Goal: Task Accomplishment & Management: Manage account settings

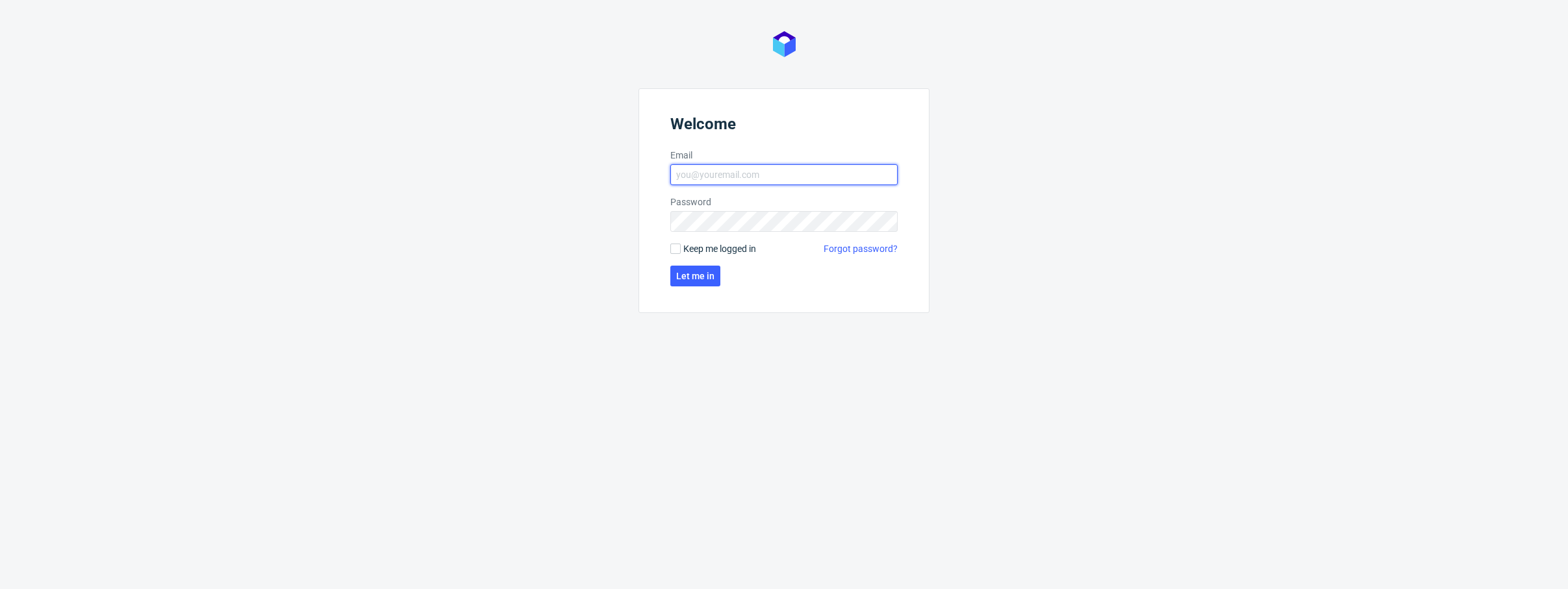
click at [731, 170] on input "Email" at bounding box center [784, 175] width 227 height 21
type input "bartosz.stoinski@packhelp.com"
click at [704, 272] on span "Let me in" at bounding box center [695, 276] width 38 height 9
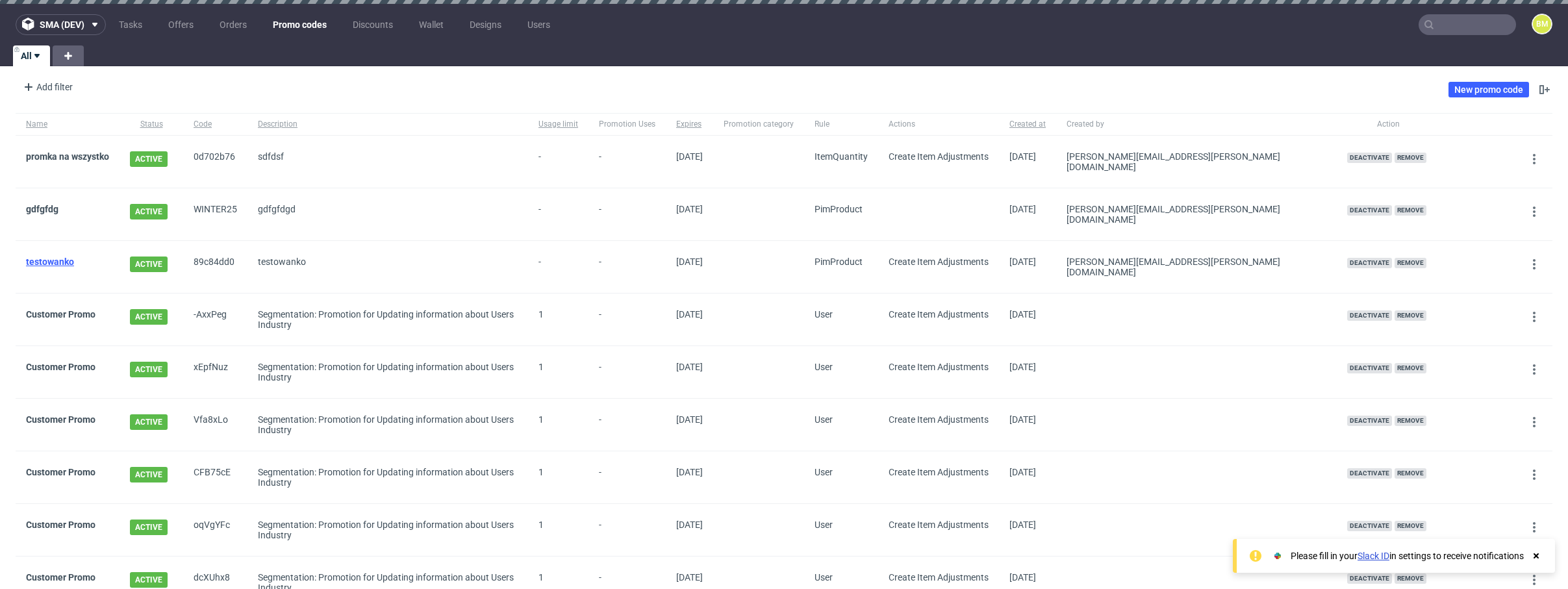
click at [51, 256] on link "testowanko" at bounding box center [50, 261] width 48 height 11
click at [1393, 87] on div "Add filter Hide filters Clear all New promo code" at bounding box center [784, 89] width 1568 height 36
click at [1451, 89] on link "New promo code" at bounding box center [1488, 90] width 81 height 16
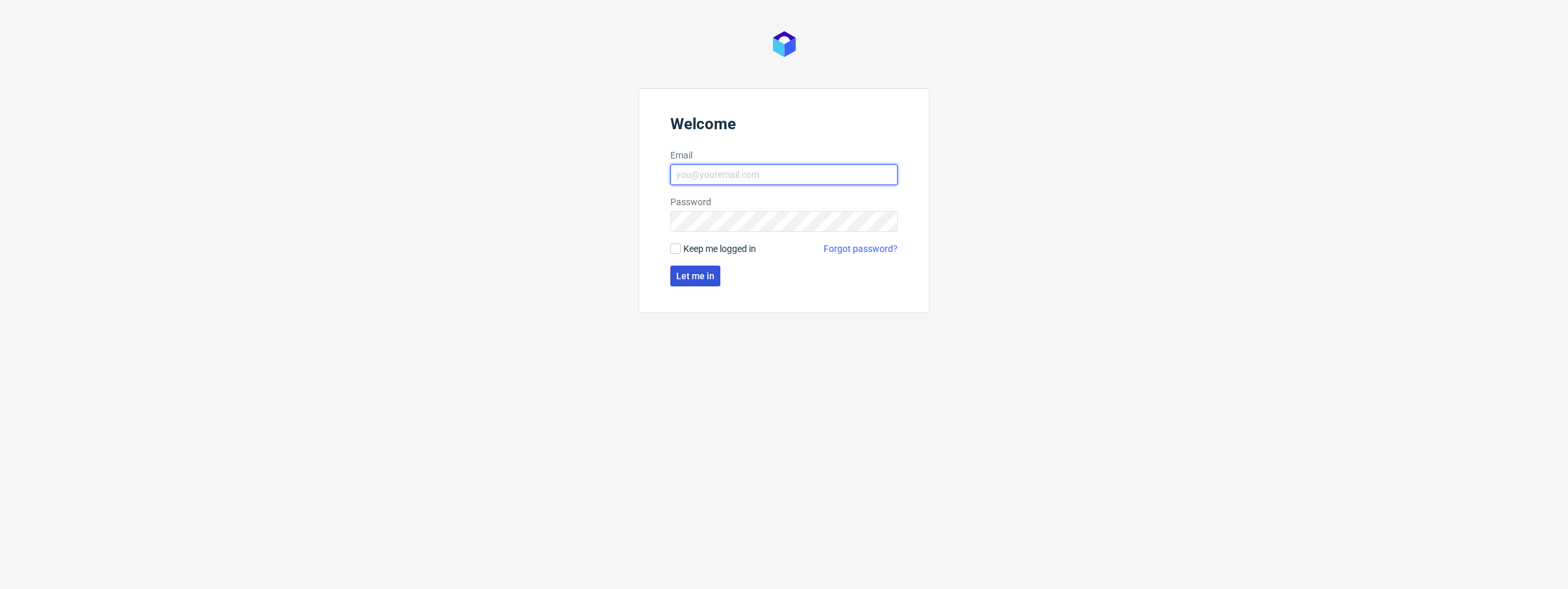
type input "[PERSON_NAME][EMAIL_ADDRESS][PERSON_NAME][DOMAIN_NAME]"
click at [695, 269] on button "Let me in" at bounding box center [695, 276] width 50 height 21
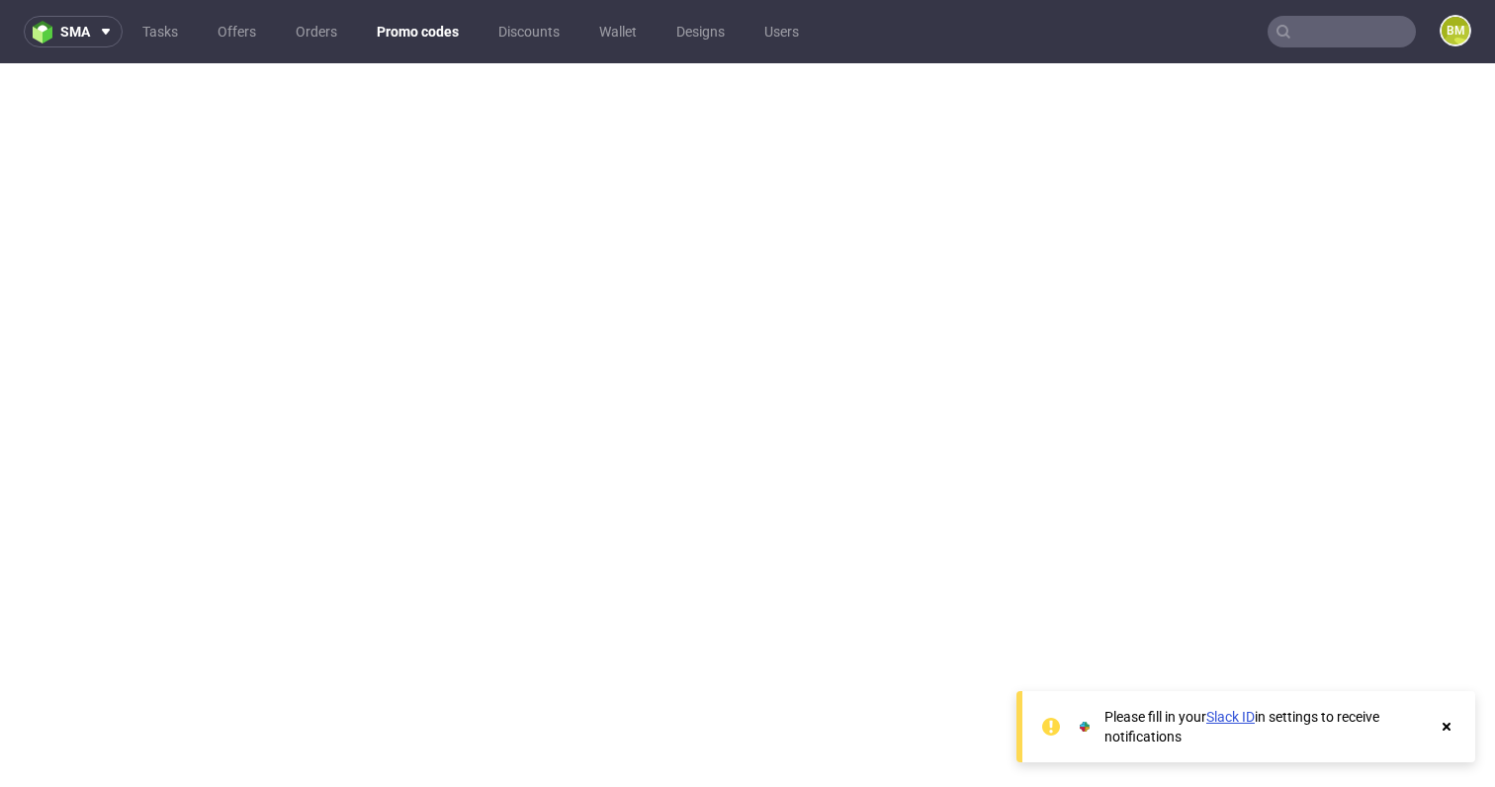
scroll to position [5, 0]
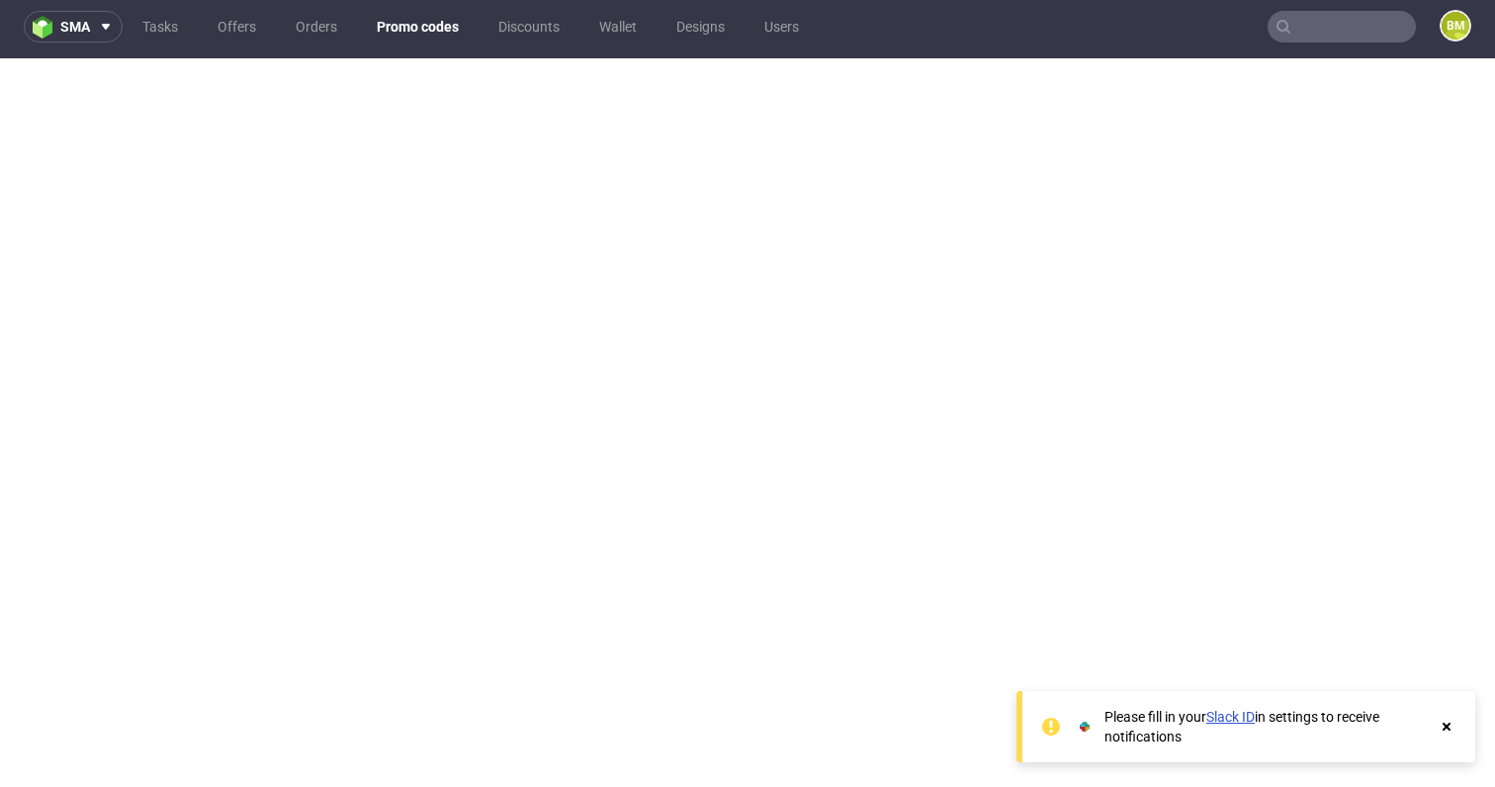
click at [1445, 727] on use at bounding box center [1446, 727] width 8 height 8
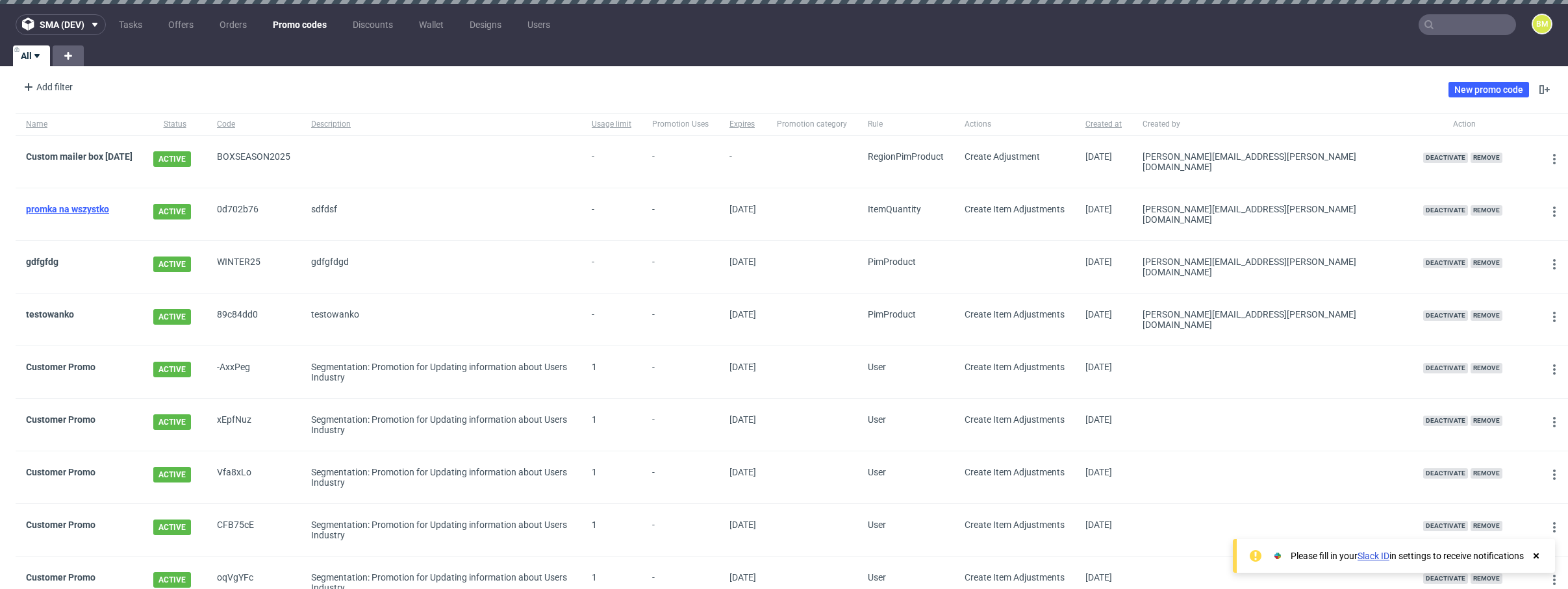
click at [79, 205] on link "promka na wszystko" at bounding box center [68, 209] width 83 height 11
click at [1294, 85] on div "Add filter Hide filters Clear all New promo code" at bounding box center [784, 89] width 1568 height 36
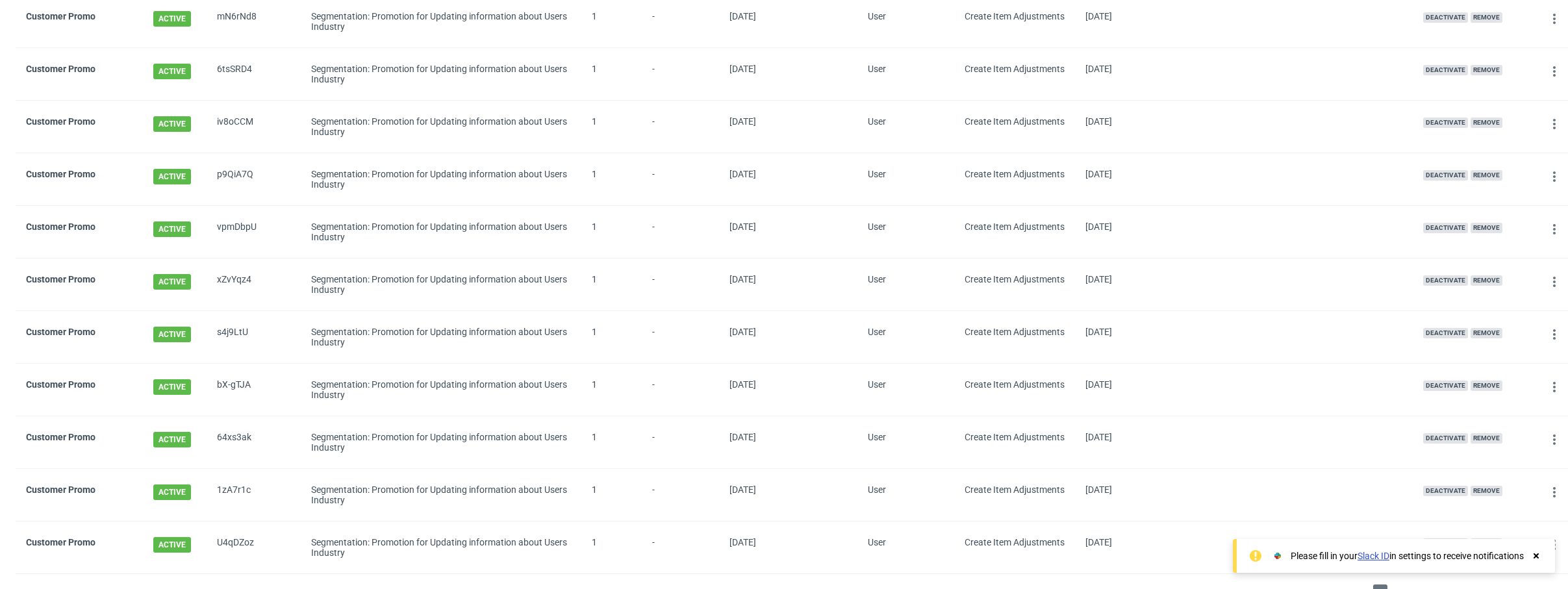
scroll to position [1145, 0]
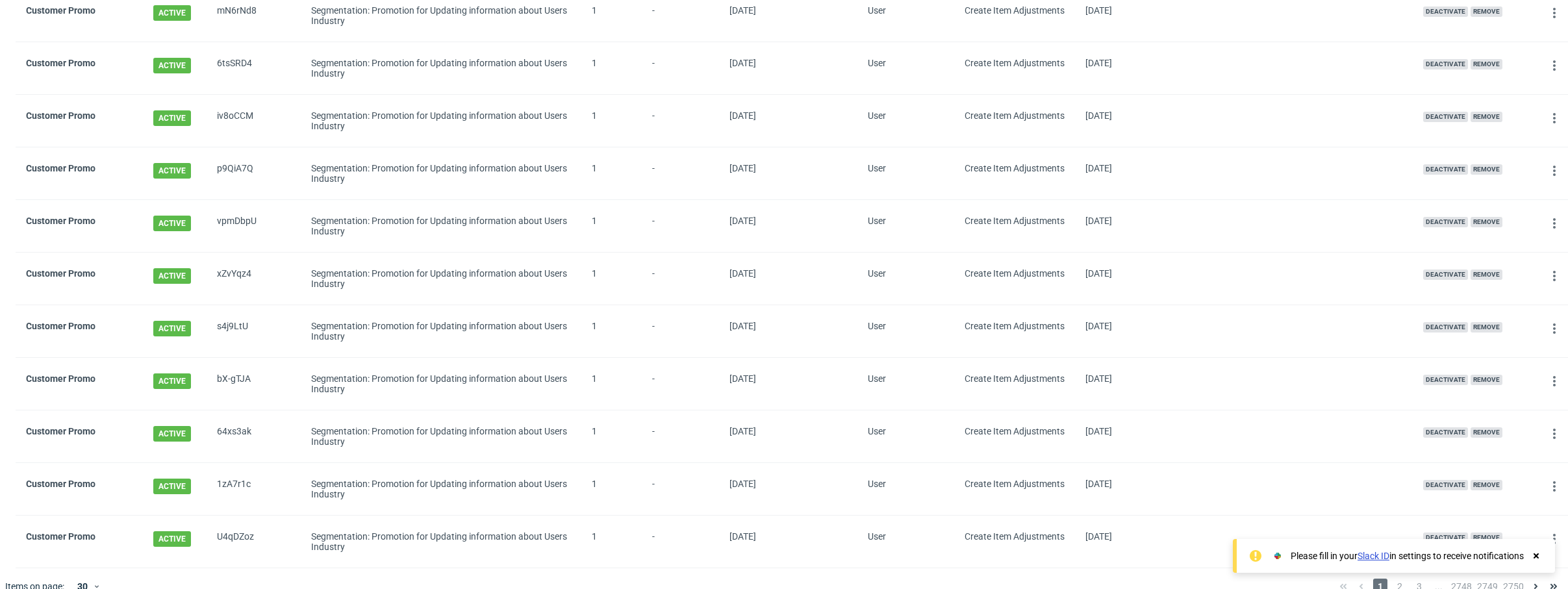
click at [1538, 555] on icon at bounding box center [1536, 556] width 12 height 11
click at [246, 568] on div at bounding box center [735, 586] width 1189 height 36
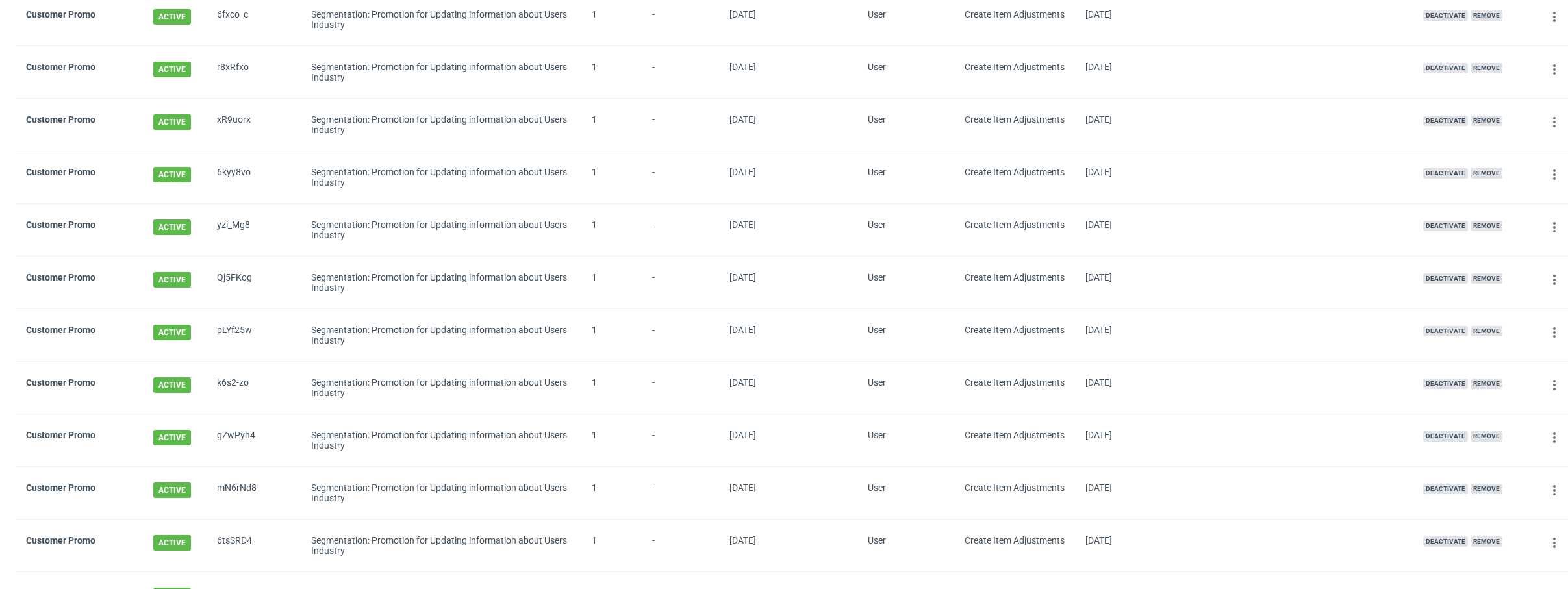
scroll to position [0, 0]
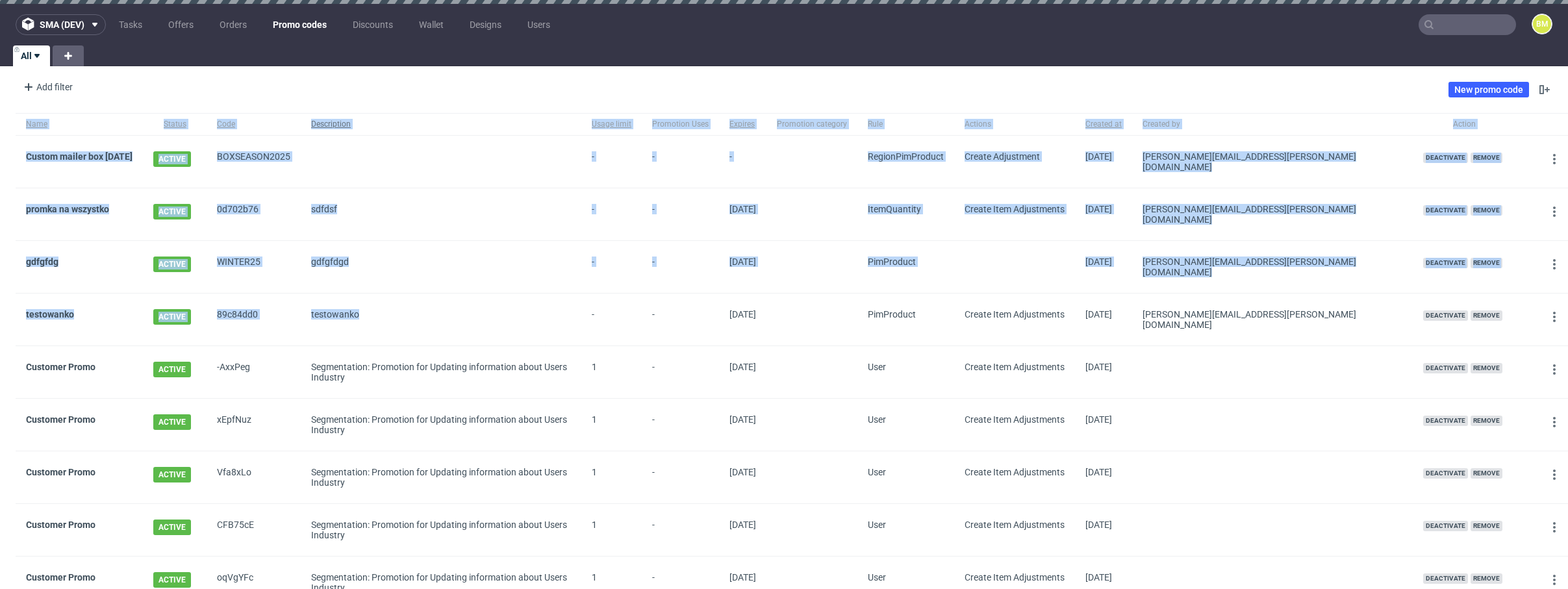
drag, startPoint x: 410, startPoint y: 316, endPoint x: 389, endPoint y: 112, distance: 205.1
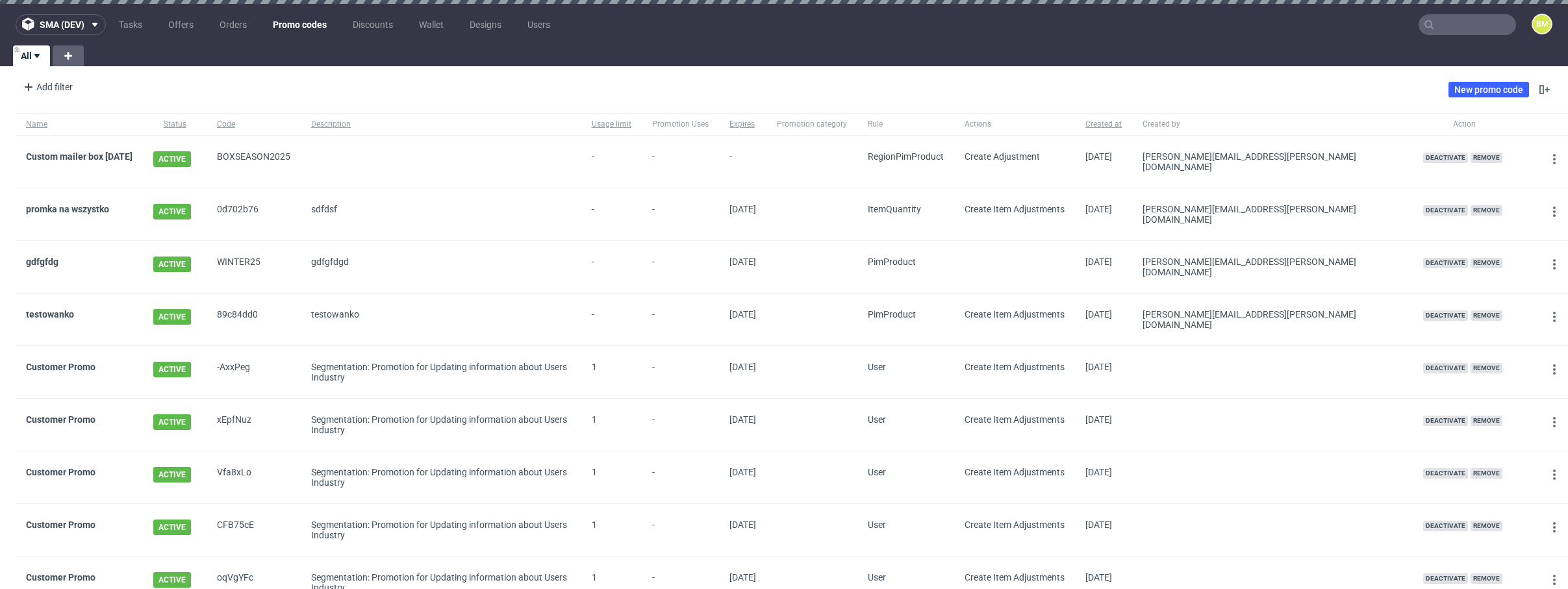
click at [469, 241] on div "gdfgfdgd" at bounding box center [441, 267] width 281 height 52
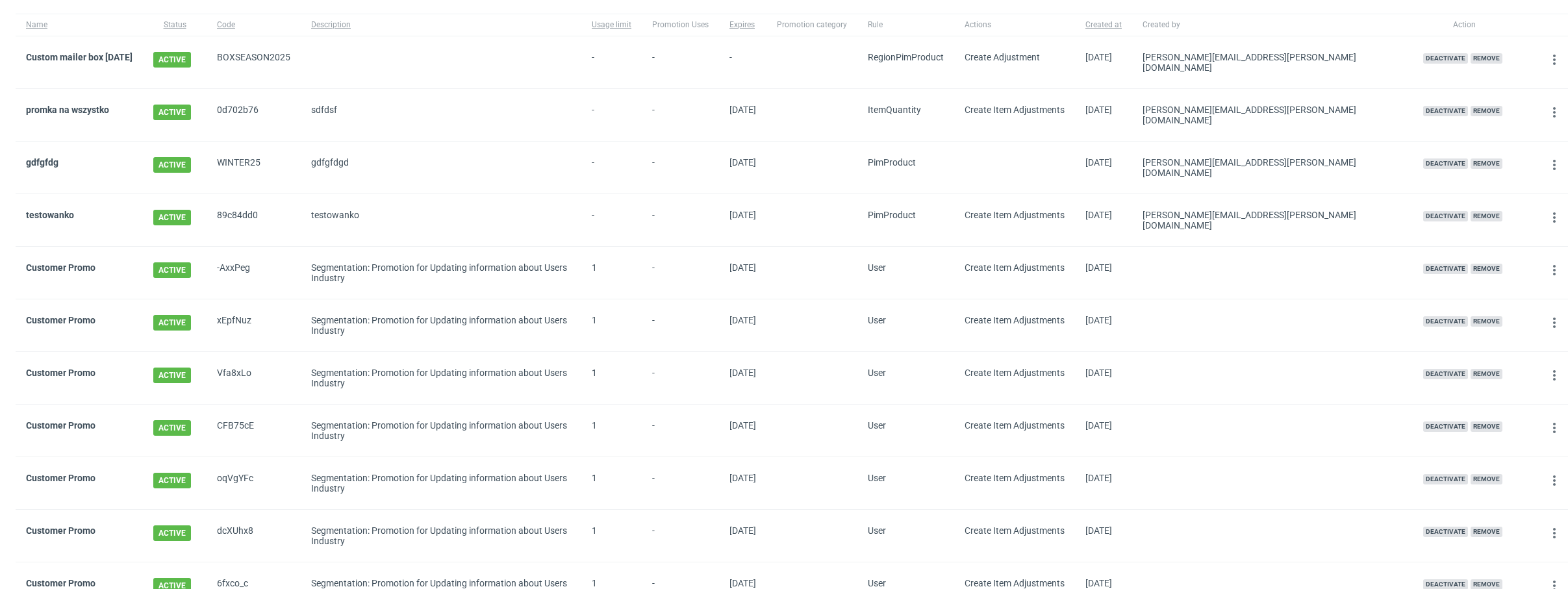
scroll to position [129, 0]
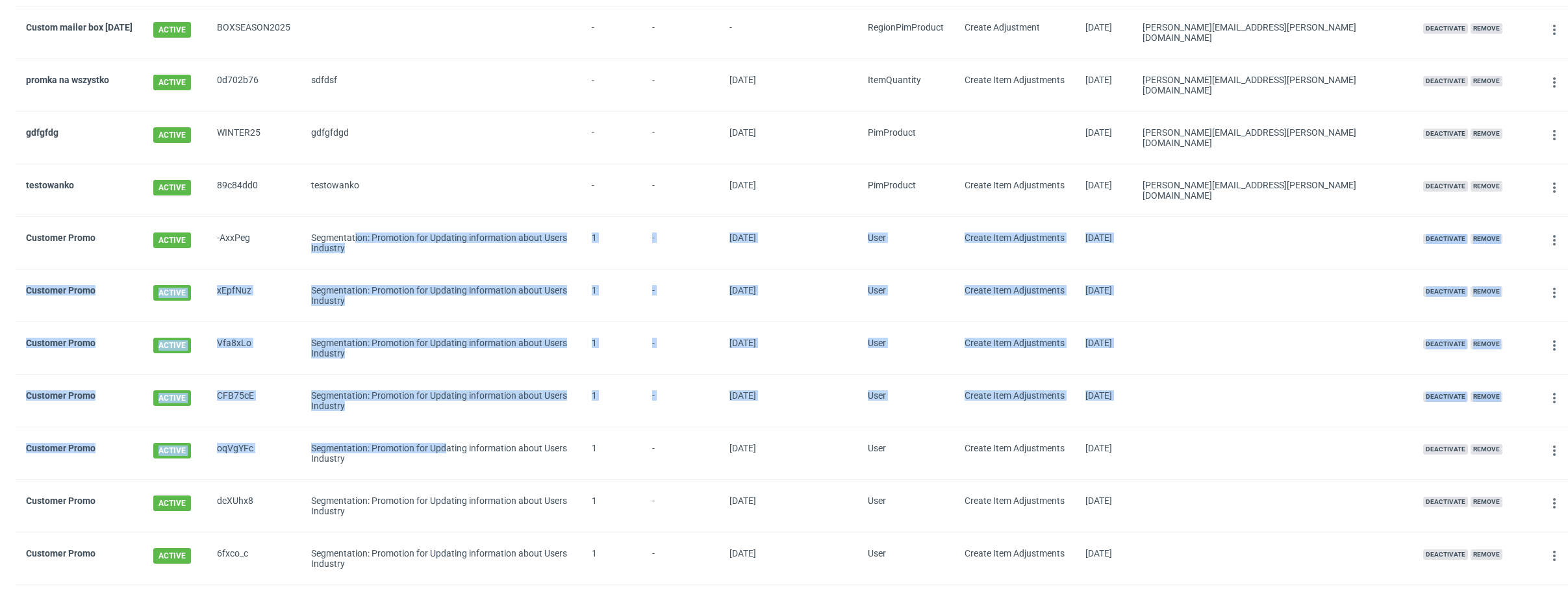
drag, startPoint x: 393, startPoint y: 216, endPoint x: 483, endPoint y: 431, distance: 233.1
click at [522, 338] on div "Segmentation: Promotion for Updating information about Users Industry" at bounding box center [441, 348] width 260 height 21
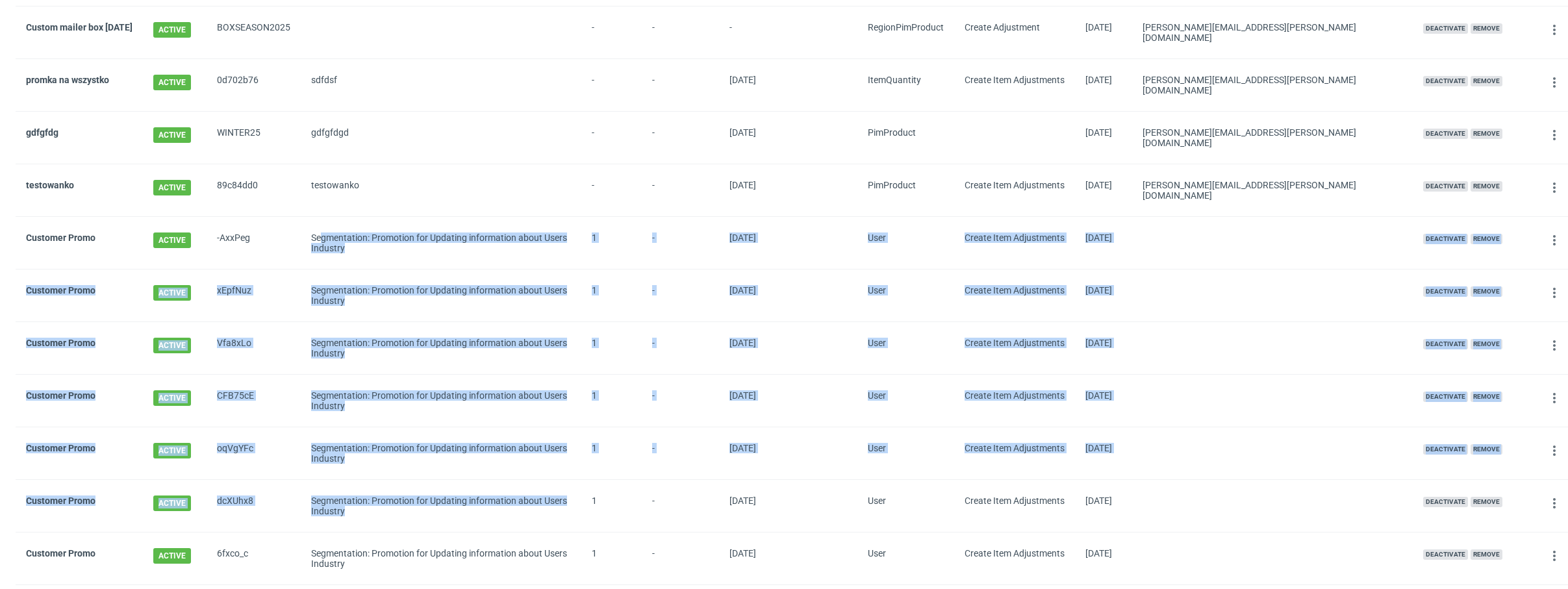
drag, startPoint x: 362, startPoint y: 213, endPoint x: 490, endPoint y: 505, distance: 318.8
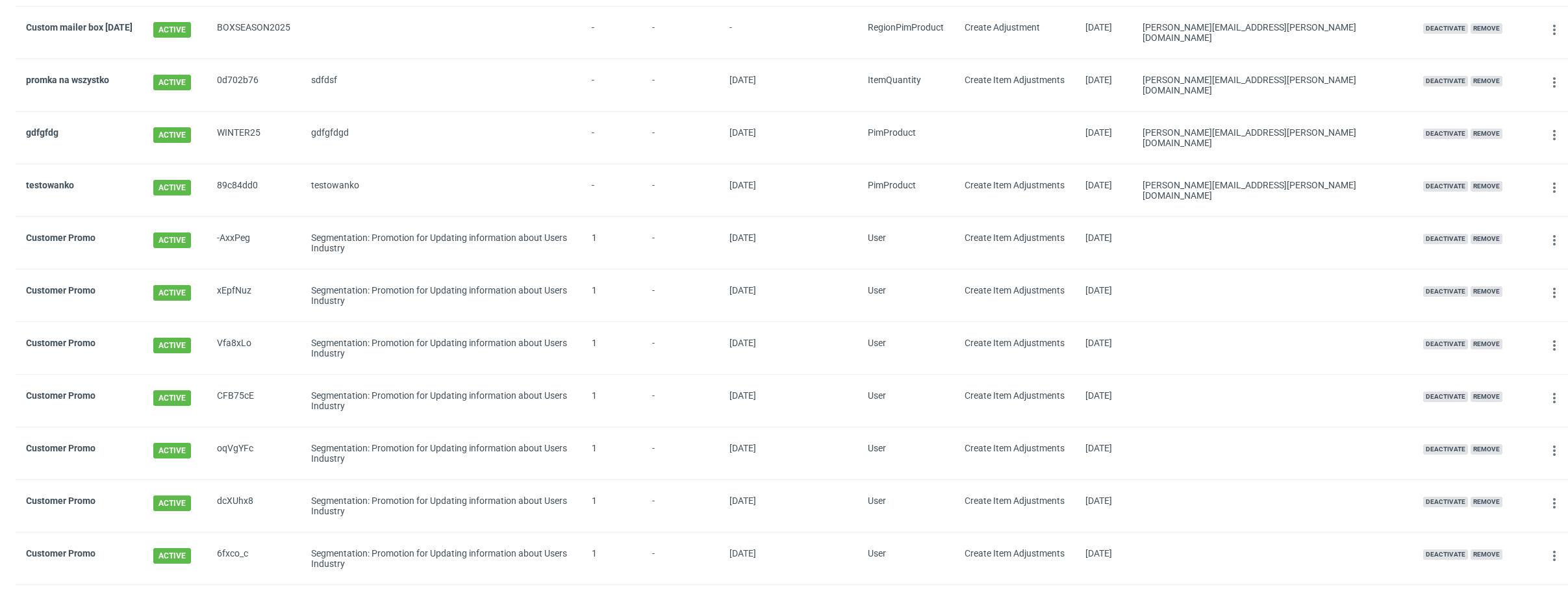
click at [490, 548] on div "Segmentation: Promotion for Updating information about Users Industry" at bounding box center [441, 558] width 260 height 21
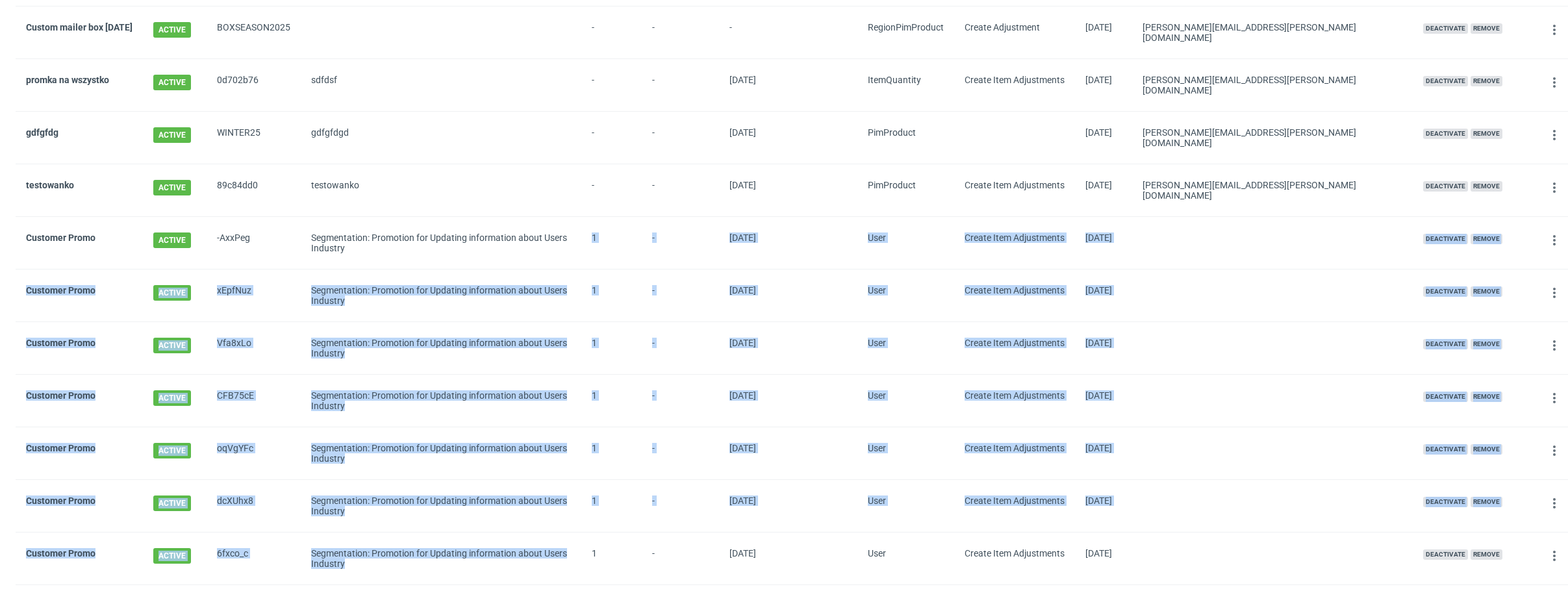
drag, startPoint x: 528, startPoint y: 542, endPoint x: 406, endPoint y: 224, distance: 340.6
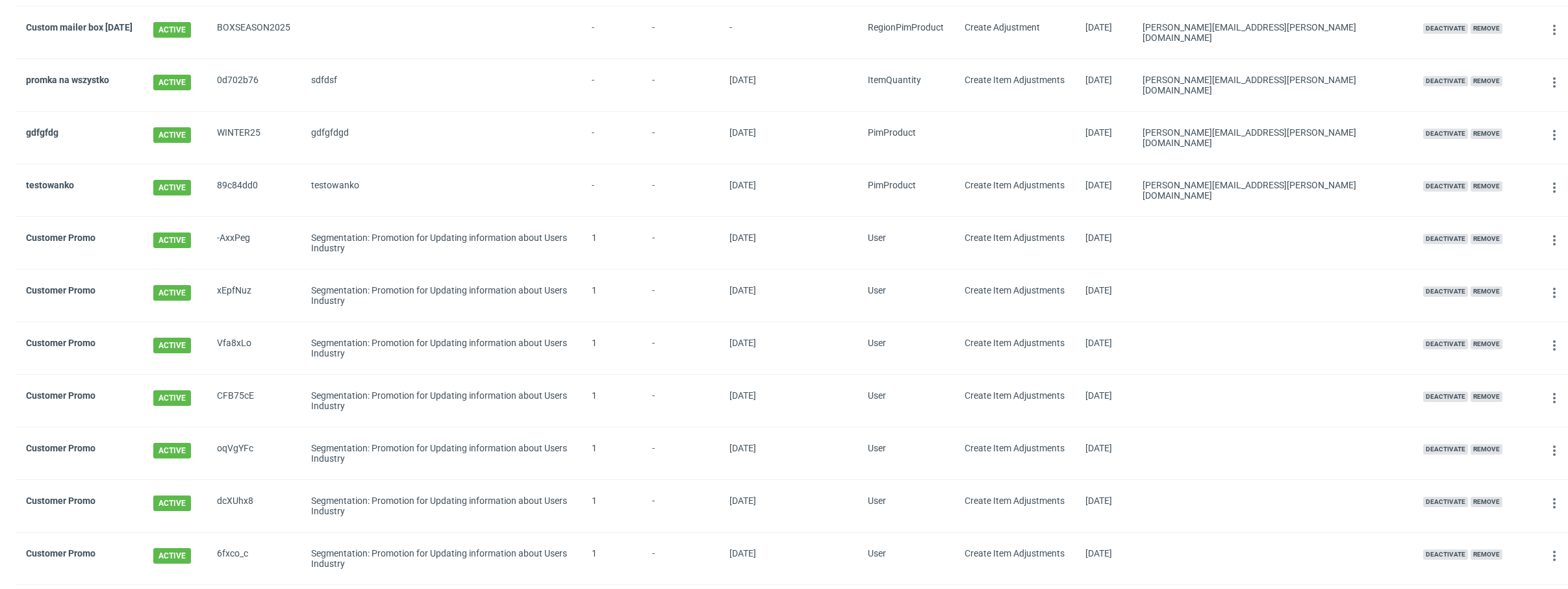
click at [425, 246] on div "Segmentation: Promotion for Updating information about Users Industry" at bounding box center [441, 242] width 281 height 52
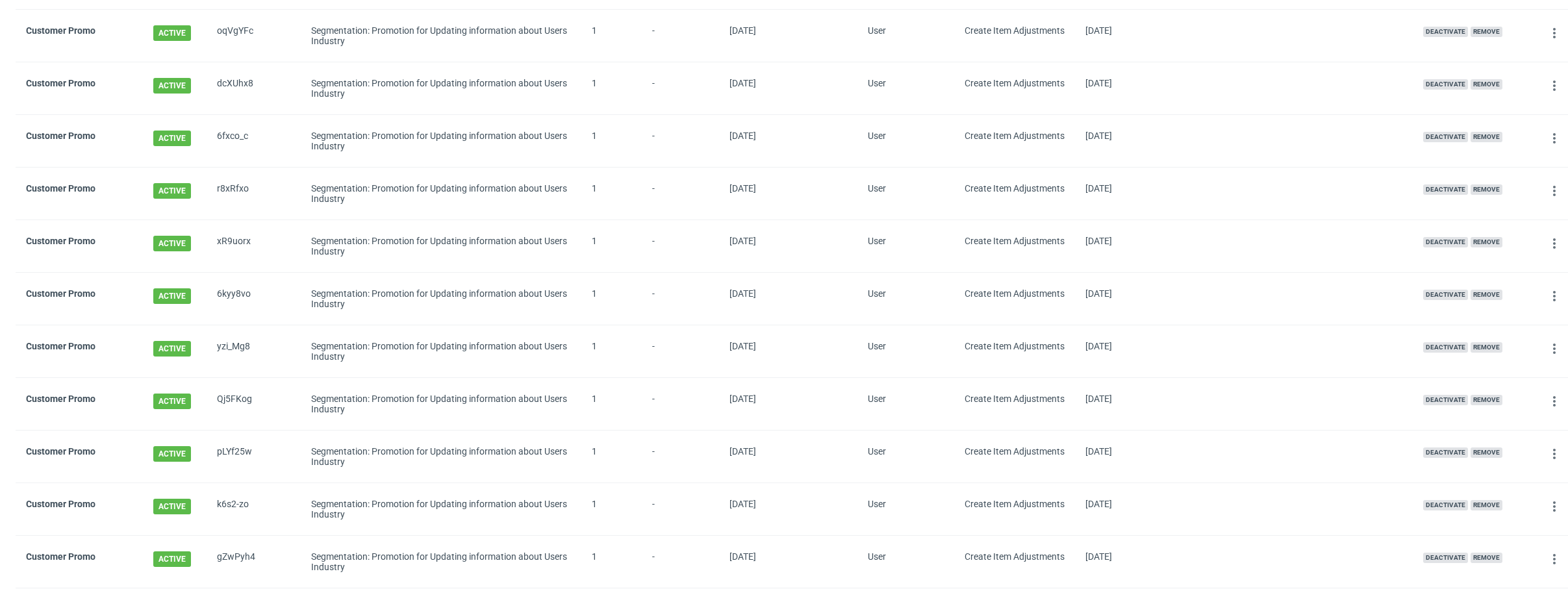
scroll to position [0, 0]
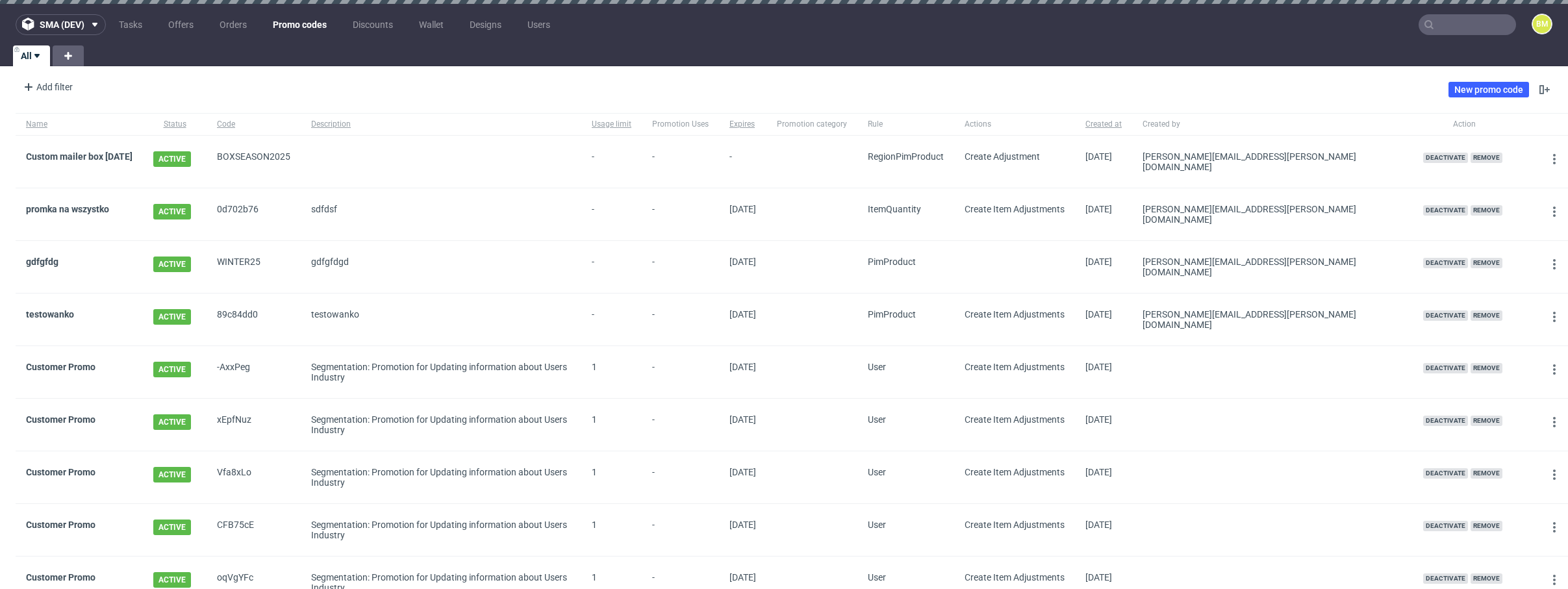
click at [559, 95] on div "Add filter Hide filters Clear all New promo code" at bounding box center [784, 89] width 1568 height 36
click at [66, 309] on link "testowanko" at bounding box center [50, 315] width 48 height 11
click at [172, 72] on div "Add filter Hide filters Clear all New promo code" at bounding box center [784, 89] width 1568 height 36
click at [63, 85] on div "Add filter" at bounding box center [47, 87] width 57 height 21
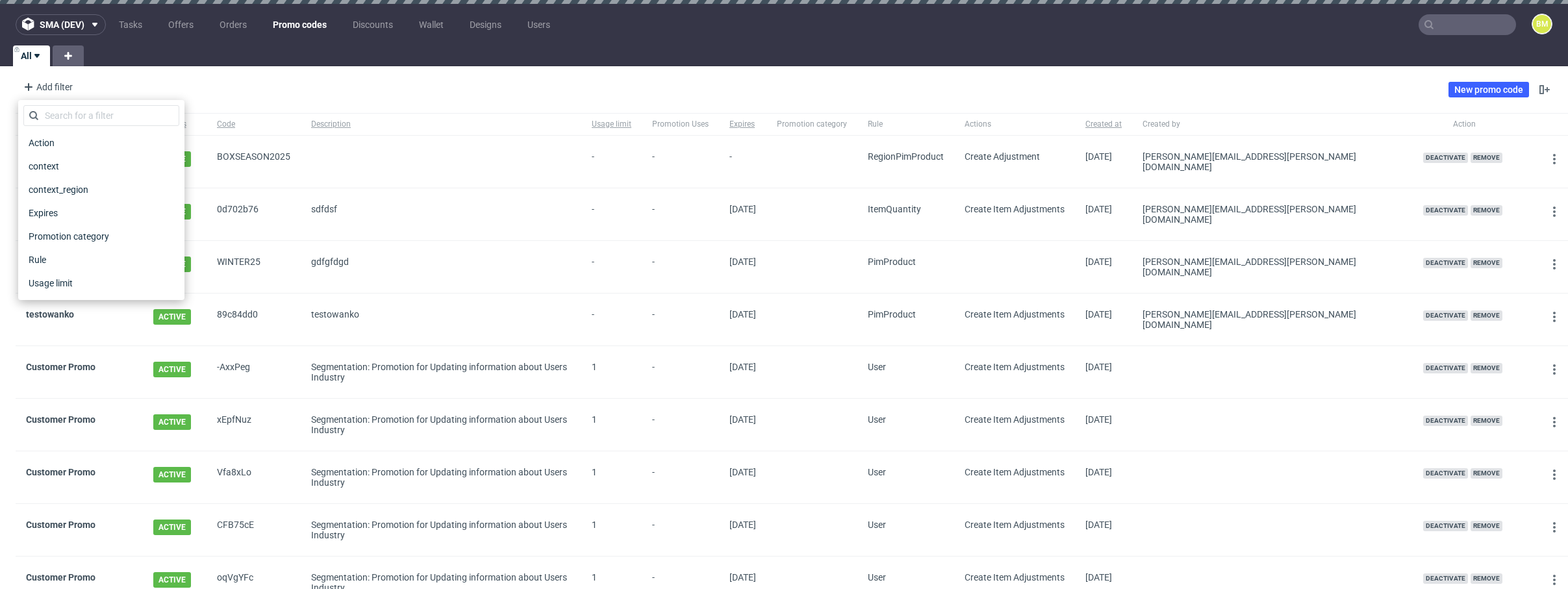
click at [297, 83] on div "Add filter Hide filters Clear all New promo code" at bounding box center [784, 89] width 1568 height 36
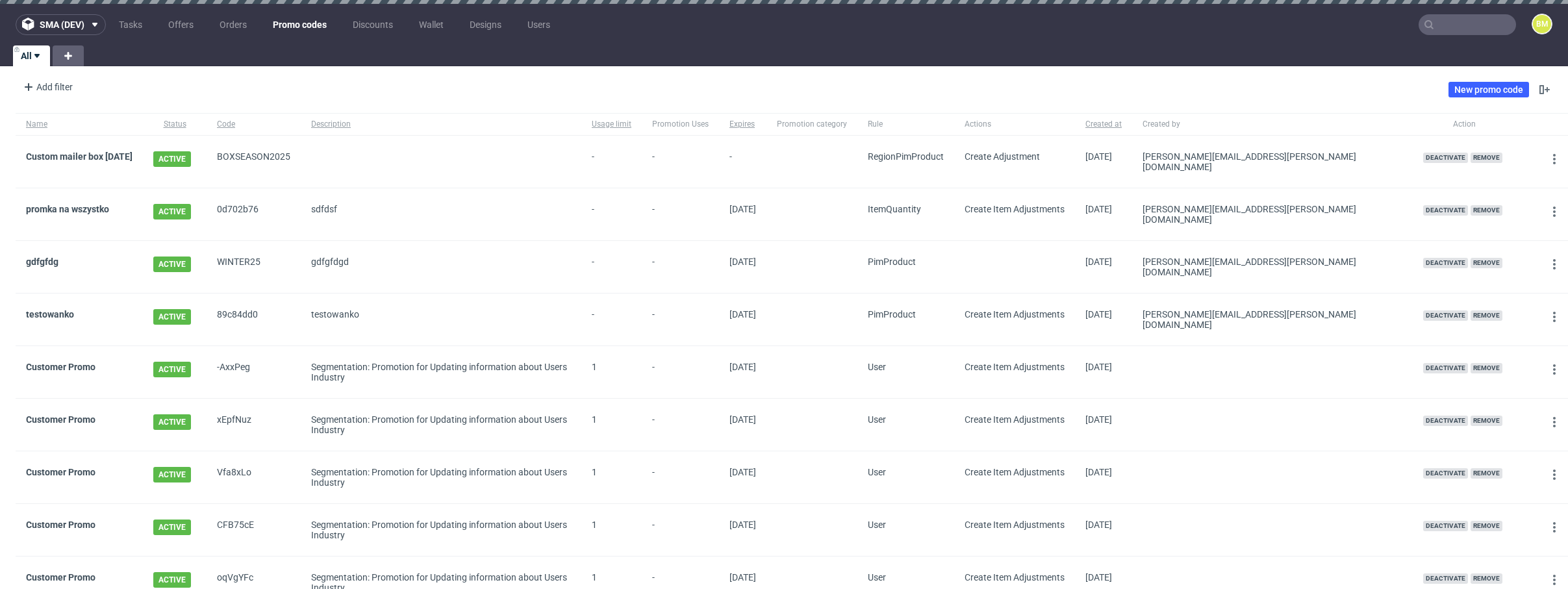
click at [306, 85] on div "Add filter Hide filters Clear all New promo code" at bounding box center [784, 89] width 1568 height 36
click at [306, 88] on div "Add filter Hide filters Clear all New promo code" at bounding box center [784, 89] width 1568 height 36
drag, startPoint x: 908, startPoint y: 299, endPoint x: 980, endPoint y: 299, distance: 72.0
click at [980, 299] on div "testowanko ACTIVE 89c84dd0 testowanko - - 30/09/2025 PimProduct Create Item Adj…" at bounding box center [795, 320] width 1557 height 53
click at [395, 81] on div "Add filter Hide filters Clear all New promo code" at bounding box center [784, 89] width 1568 height 36
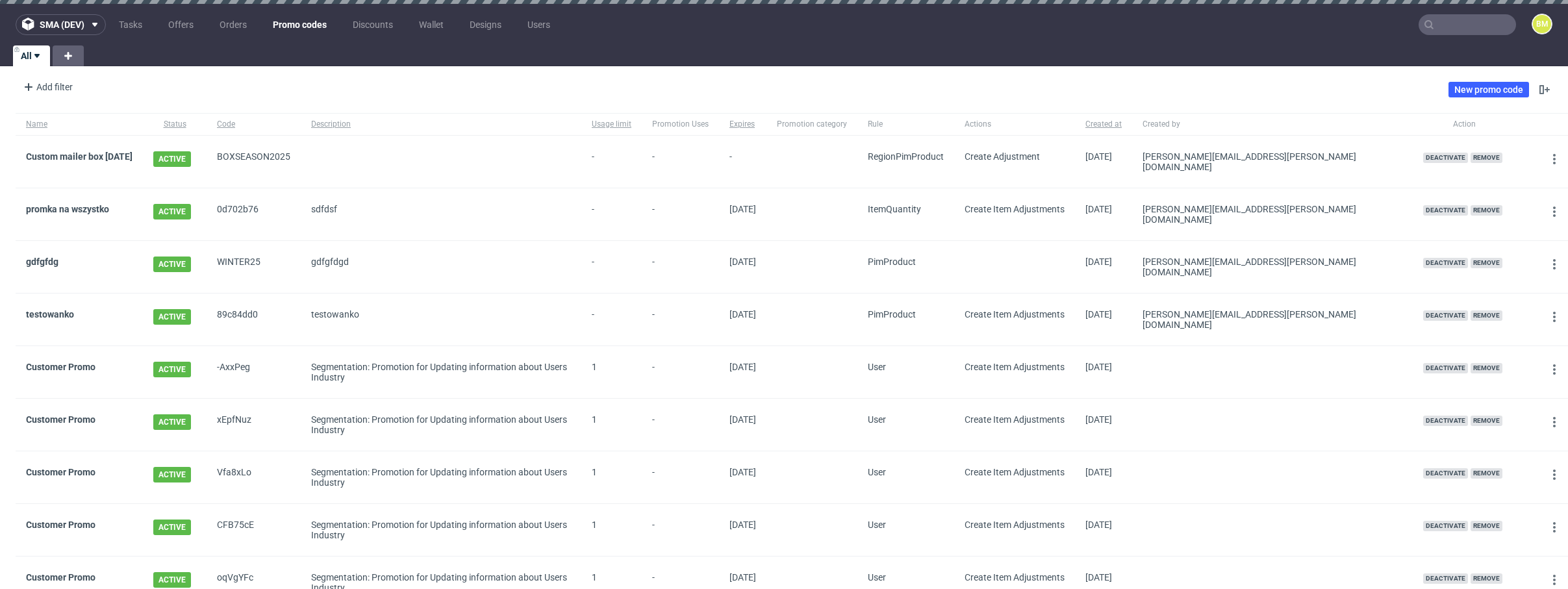
click at [233, 99] on div "Add filter Hide filters Clear all New promo code" at bounding box center [784, 89] width 1568 height 36
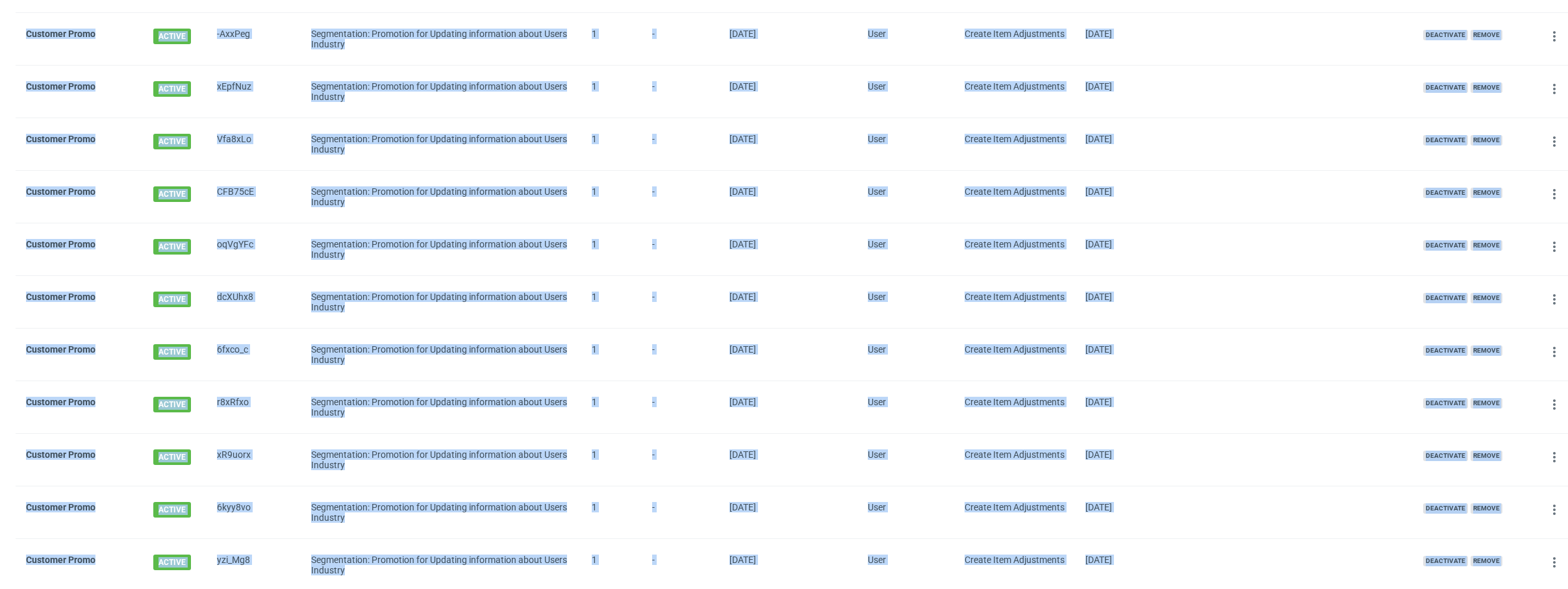
scroll to position [1145, 0]
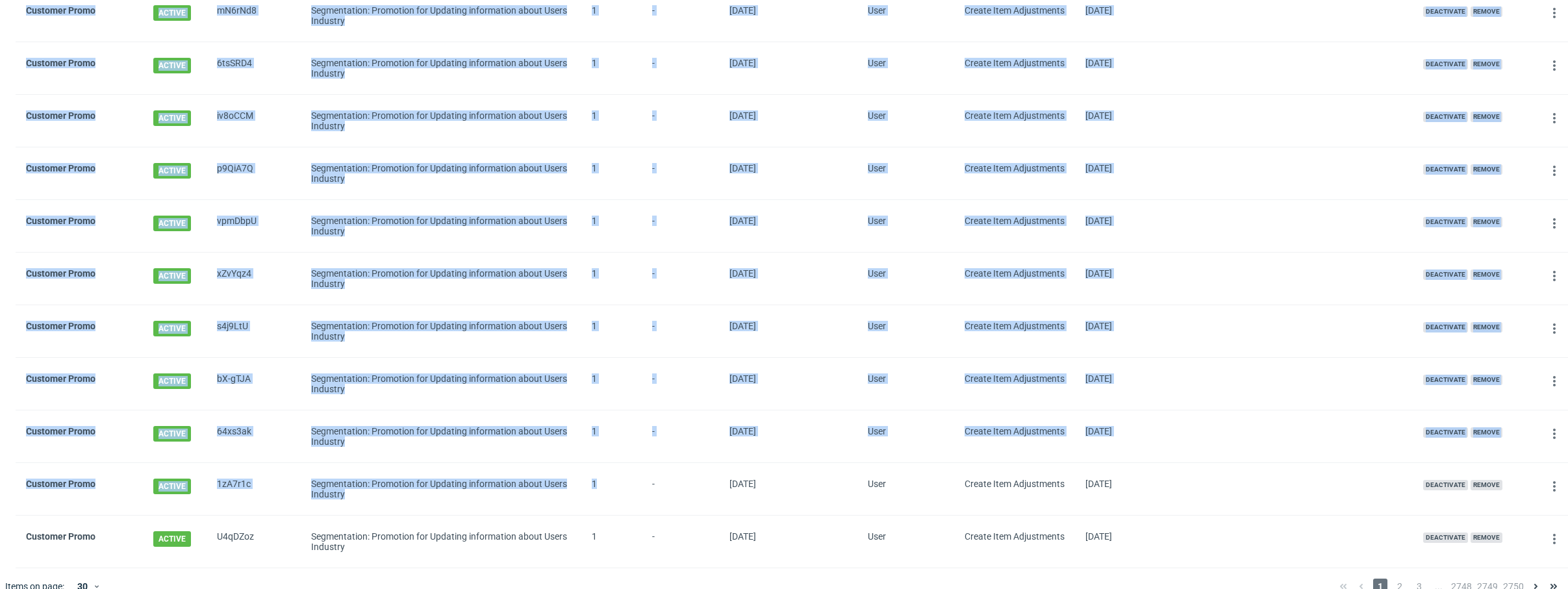
drag, startPoint x: 5, startPoint y: 156, endPoint x: 660, endPoint y: 493, distance: 736.6
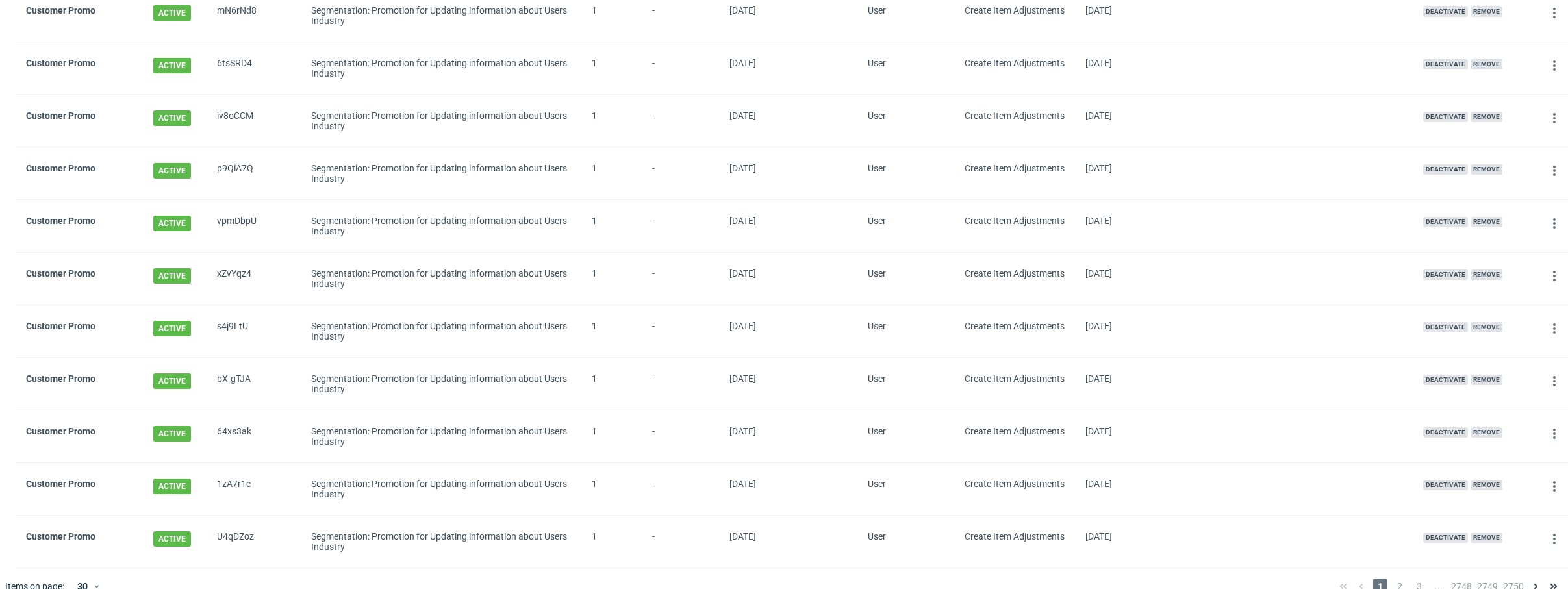
click at [634, 571] on div at bounding box center [735, 586] width 1189 height 36
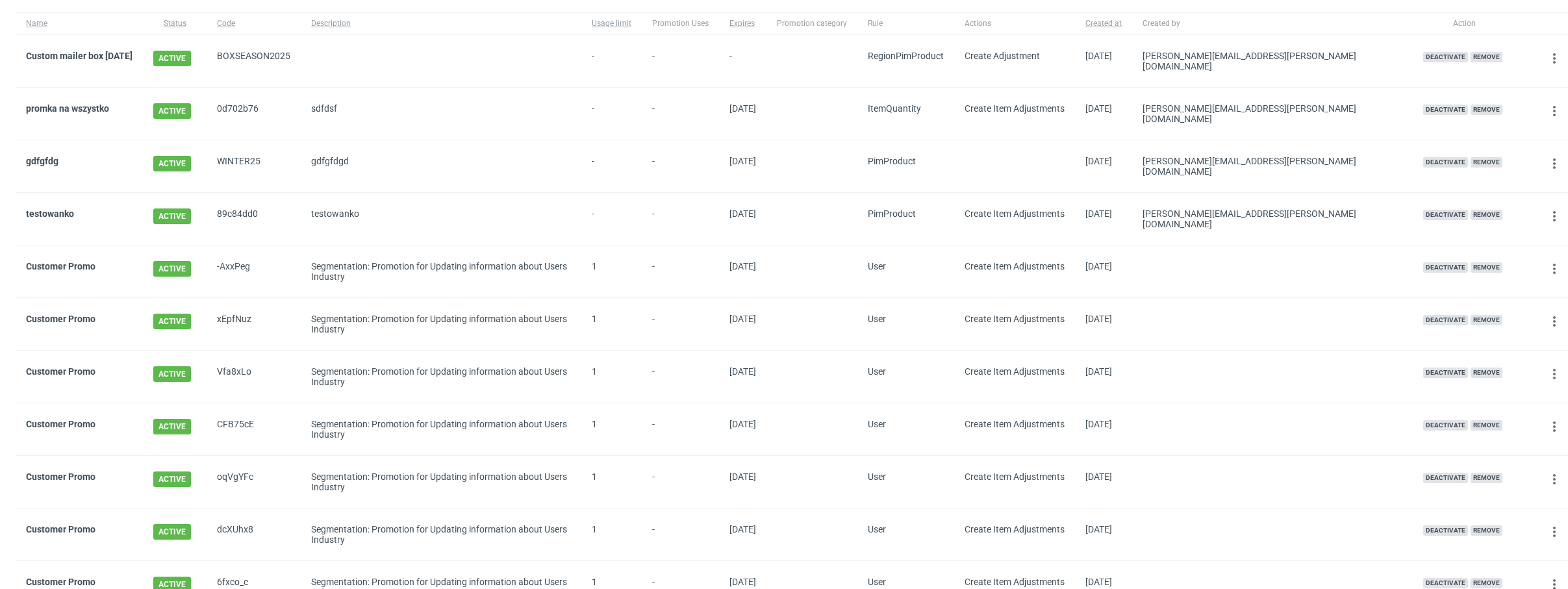
scroll to position [0, 0]
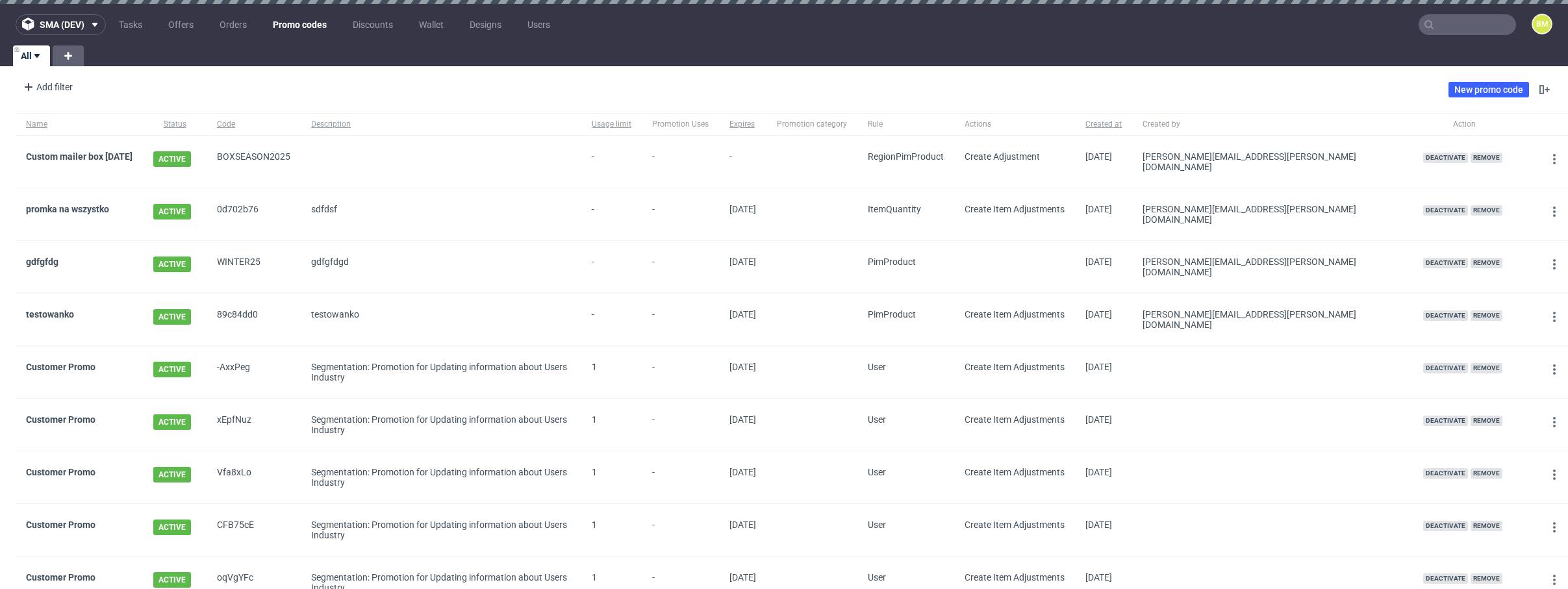
click at [593, 72] on div "Add filter Hide filters Clear all New promo code" at bounding box center [784, 89] width 1568 height 36
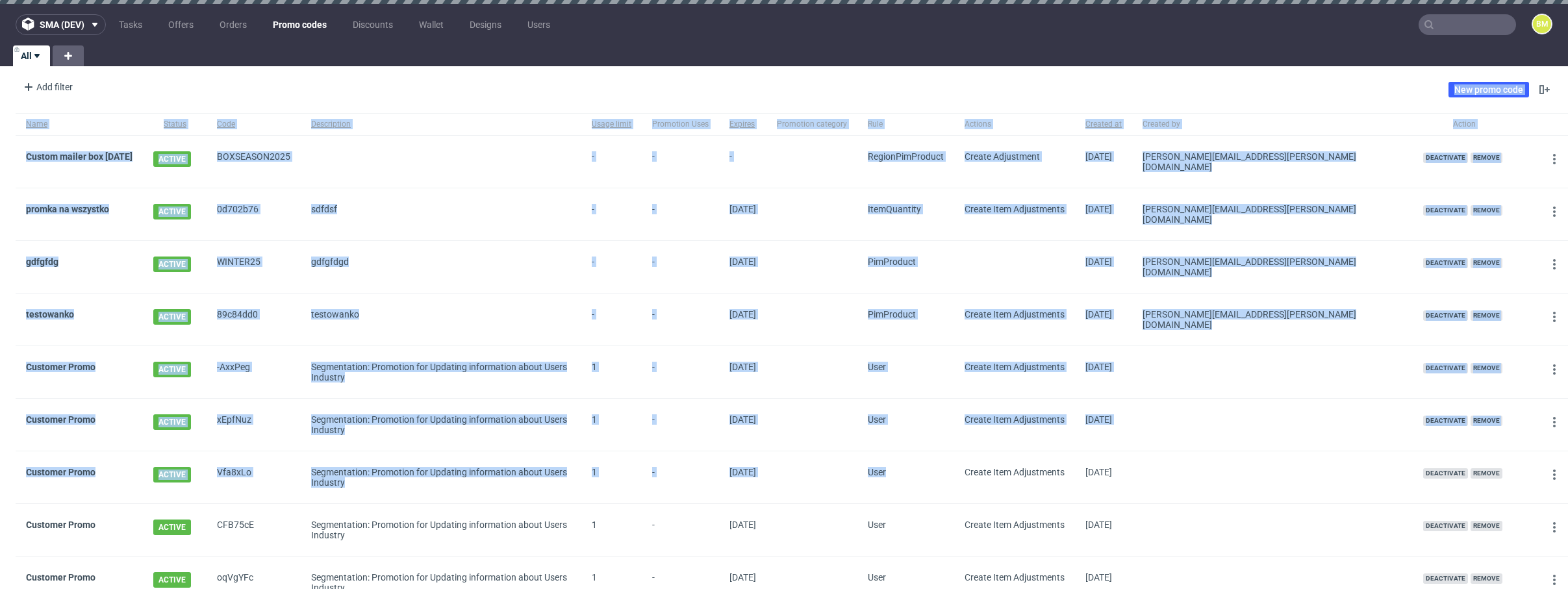
drag, startPoint x: 808, startPoint y: 87, endPoint x: 1069, endPoint y: 435, distance: 435.0
click at [1069, 435] on div "sma (dev) Tasks Offers Orders Promo codes Discounts Wallet Designs Users BM All…" at bounding box center [784, 294] width 1568 height 589
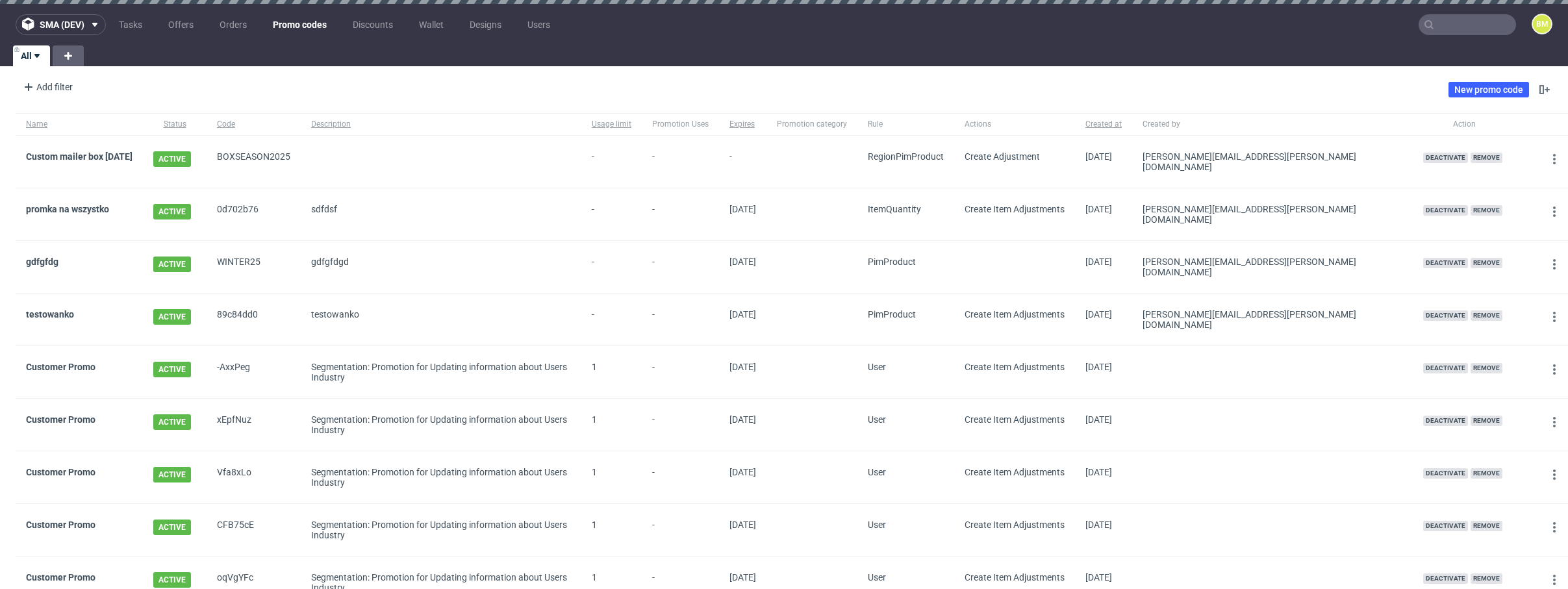
click at [1097, 83] on div "Add filter Hide filters Clear all New promo code" at bounding box center [784, 89] width 1568 height 36
click at [1100, 82] on div "Add filter Hide filters Clear all New promo code" at bounding box center [784, 89] width 1568 height 36
click at [693, 86] on div "Add filter Hide filters Clear all New promo code" at bounding box center [784, 89] width 1568 height 36
click at [532, 102] on div "Add filter Hide filters Clear all New promo code" at bounding box center [784, 89] width 1568 height 36
click at [774, 91] on div "Add filter Hide filters Clear all New promo code" at bounding box center [784, 89] width 1568 height 36
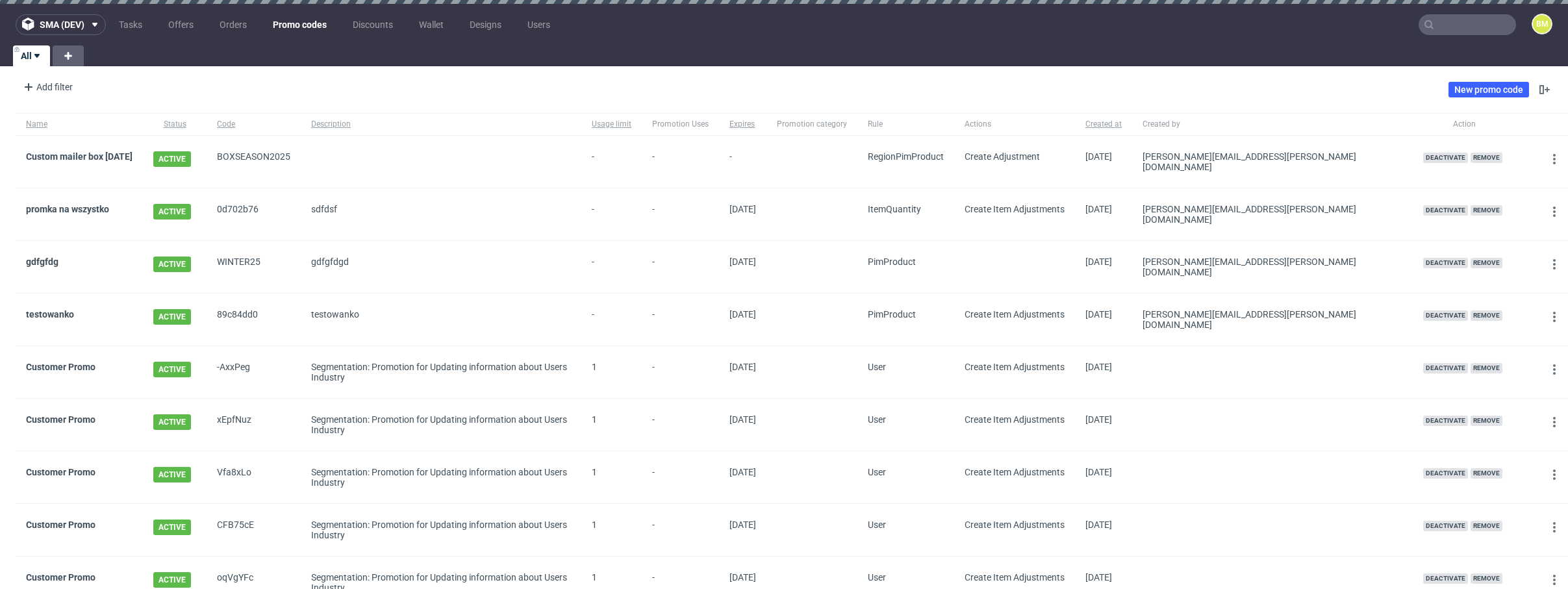
click at [829, 83] on div "Add filter Hide filters Clear all New promo code" at bounding box center [784, 89] width 1568 height 36
click at [689, 66] on div "sma (dev) Tasks Offers Orders Promo codes Discounts Wallet Designs Users BM All…" at bounding box center [784, 294] width 1568 height 589
click at [632, 158] on span "-" at bounding box center [612, 162] width 39 height 21
click at [735, 80] on div "Add filter Hide filters Clear all New promo code" at bounding box center [784, 89] width 1568 height 36
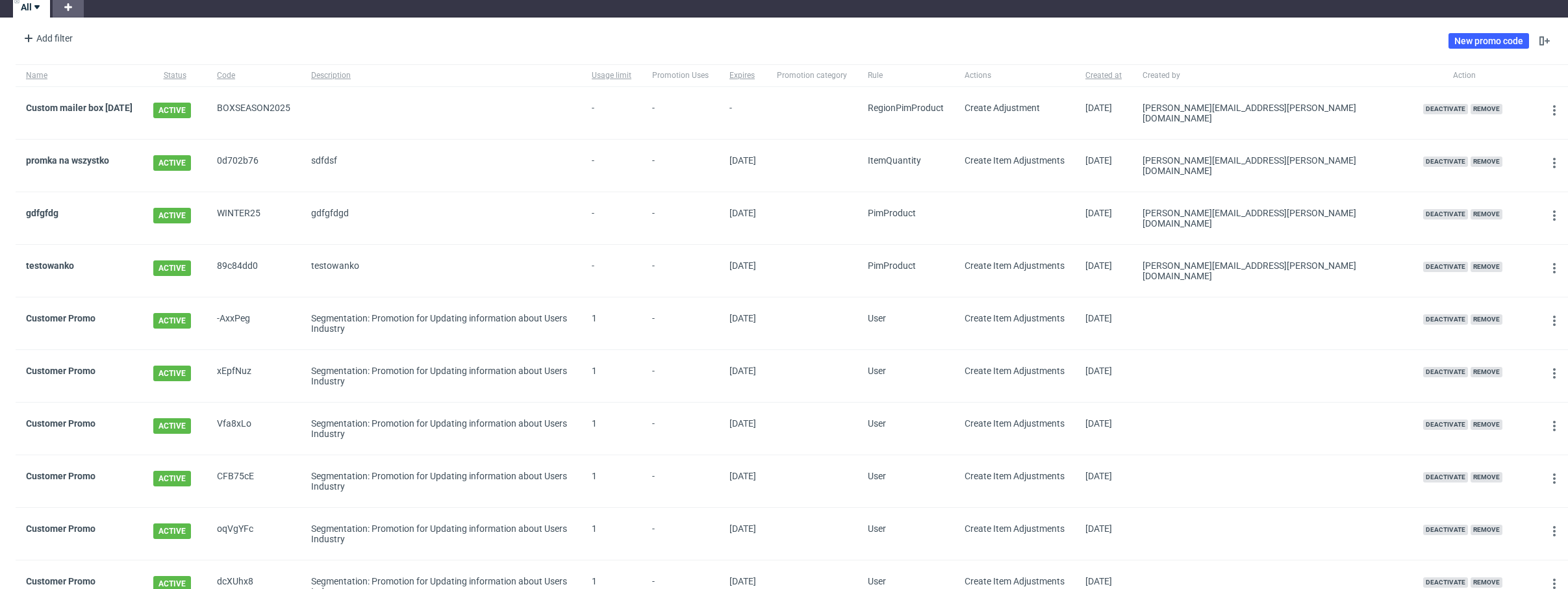
scroll to position [24, 0]
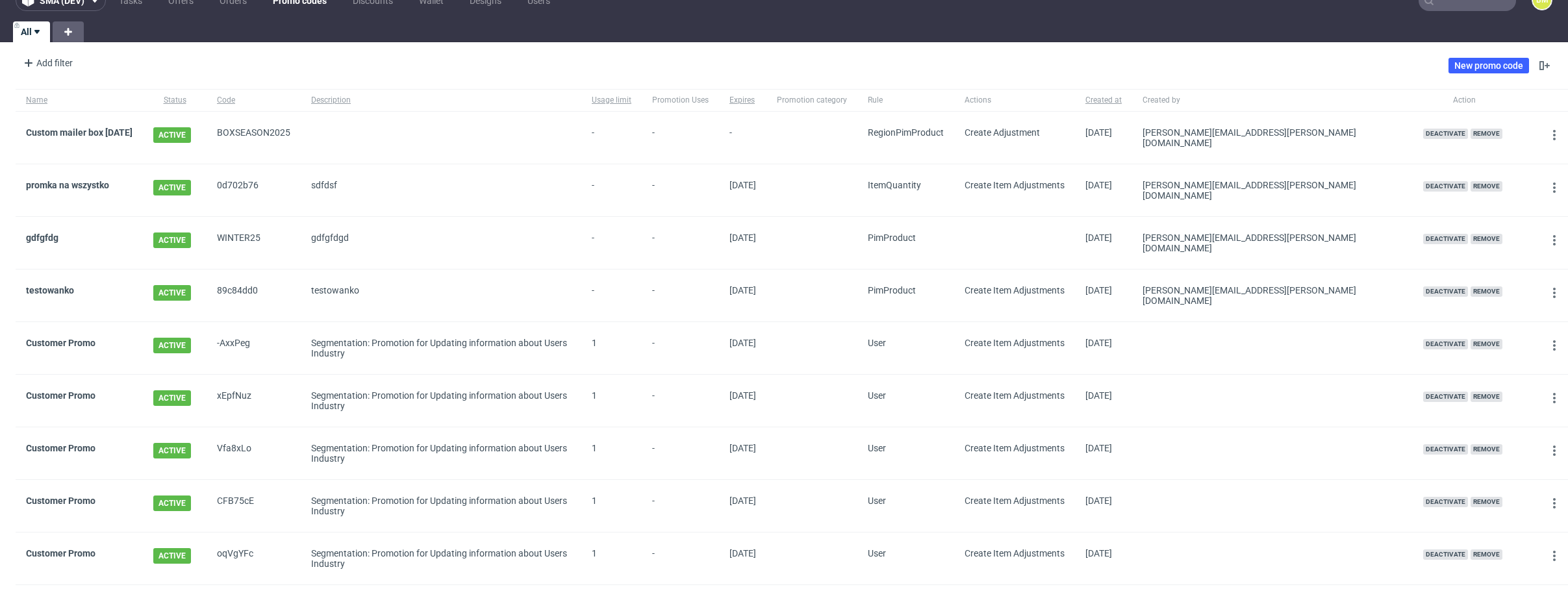
click at [1204, 66] on div "Add filter Hide filters Clear all New promo code" at bounding box center [784, 65] width 1568 height 36
click at [133, 132] on link "Custom mailer box [DATE]" at bounding box center [80, 133] width 106 height 11
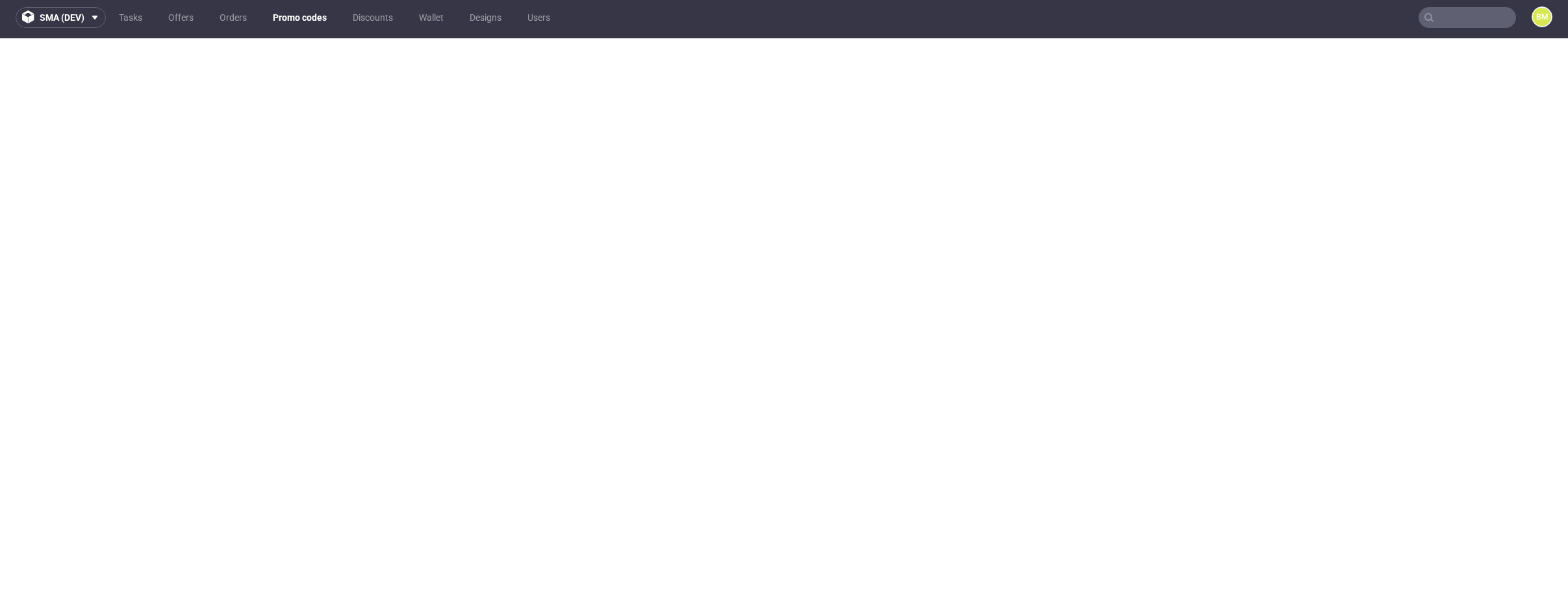
scroll to position [7, 0]
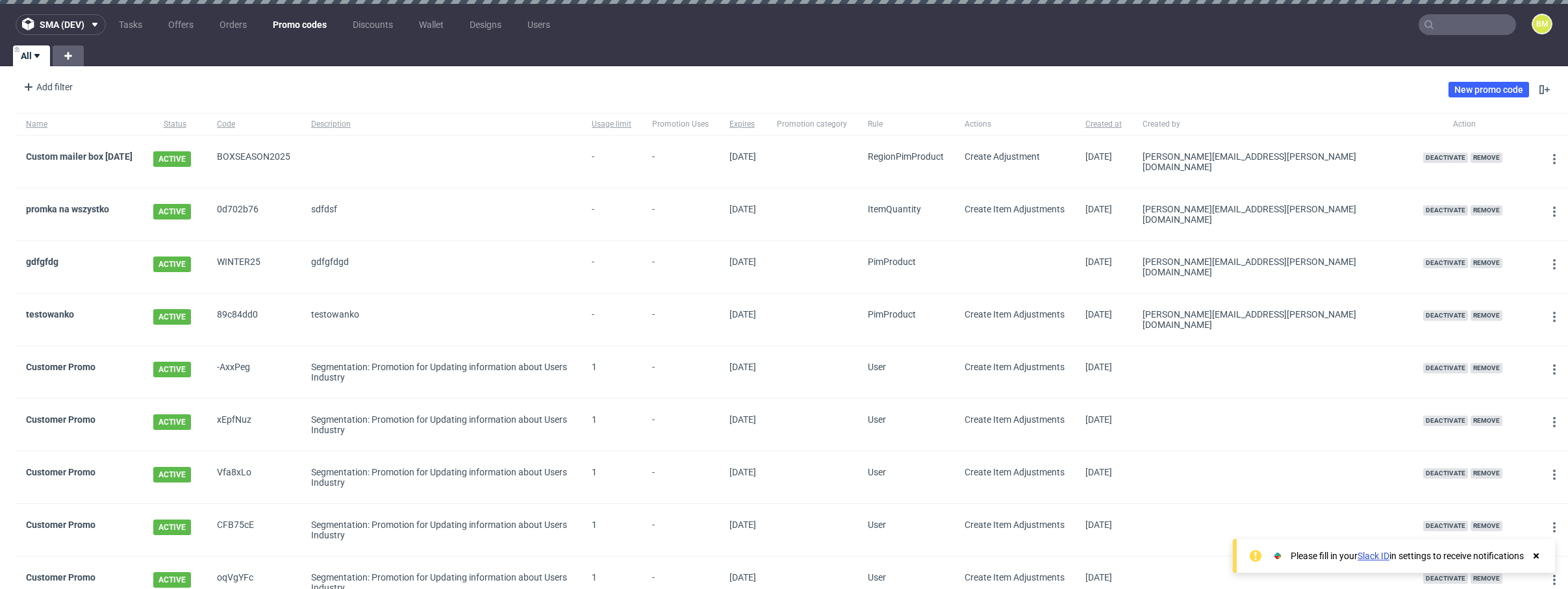
click at [97, 78] on div "Add filter Hide filters Clear all New promo code" at bounding box center [784, 89] width 1568 height 36
click at [65, 87] on div "Add filter" at bounding box center [47, 87] width 57 height 21
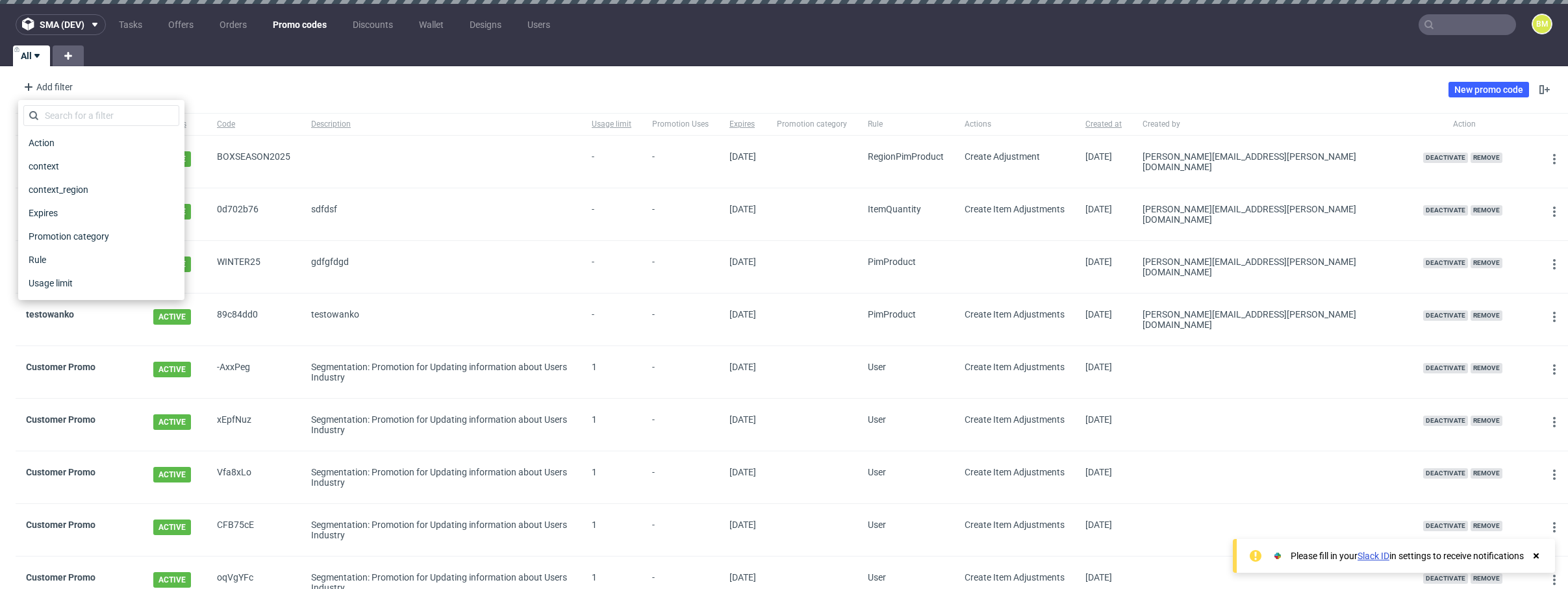
click at [255, 83] on div "Add filter Hide filters Clear all New promo code" at bounding box center [784, 89] width 1568 height 36
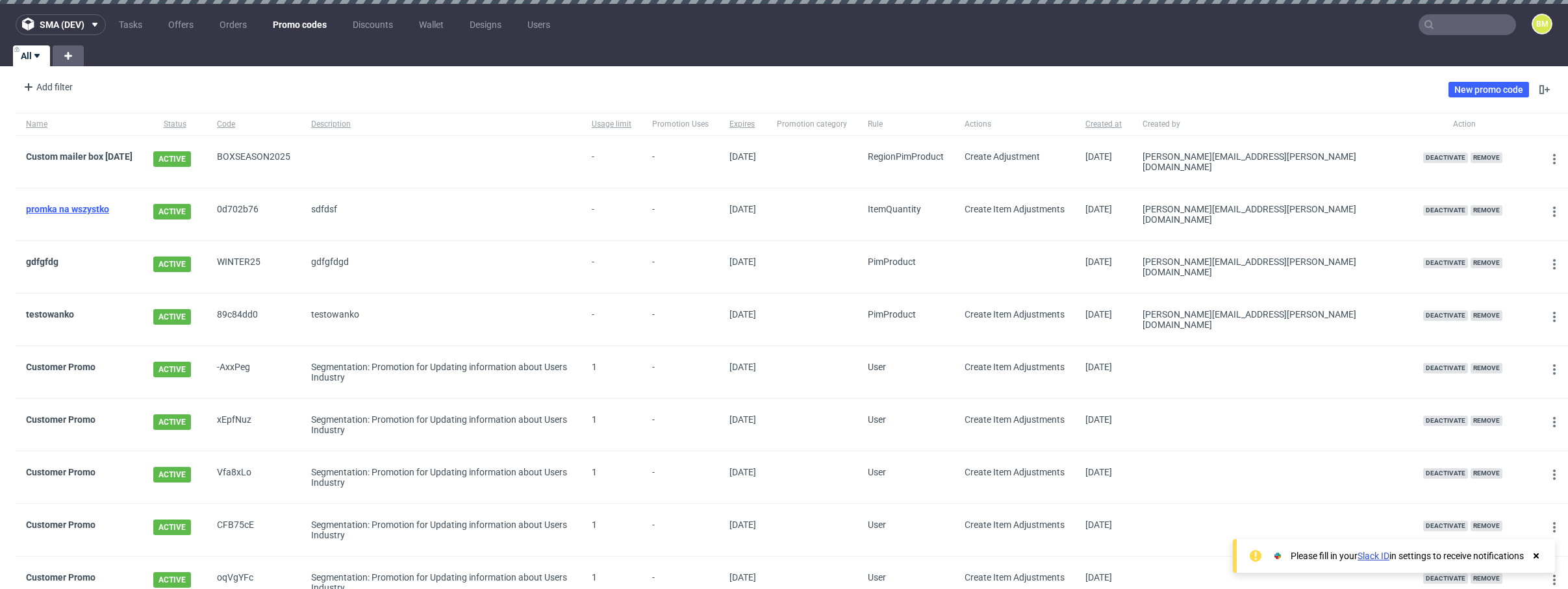
click at [71, 206] on link "promka na wszystko" at bounding box center [68, 209] width 83 height 11
click at [59, 80] on div "Add filter" at bounding box center [47, 87] width 57 height 21
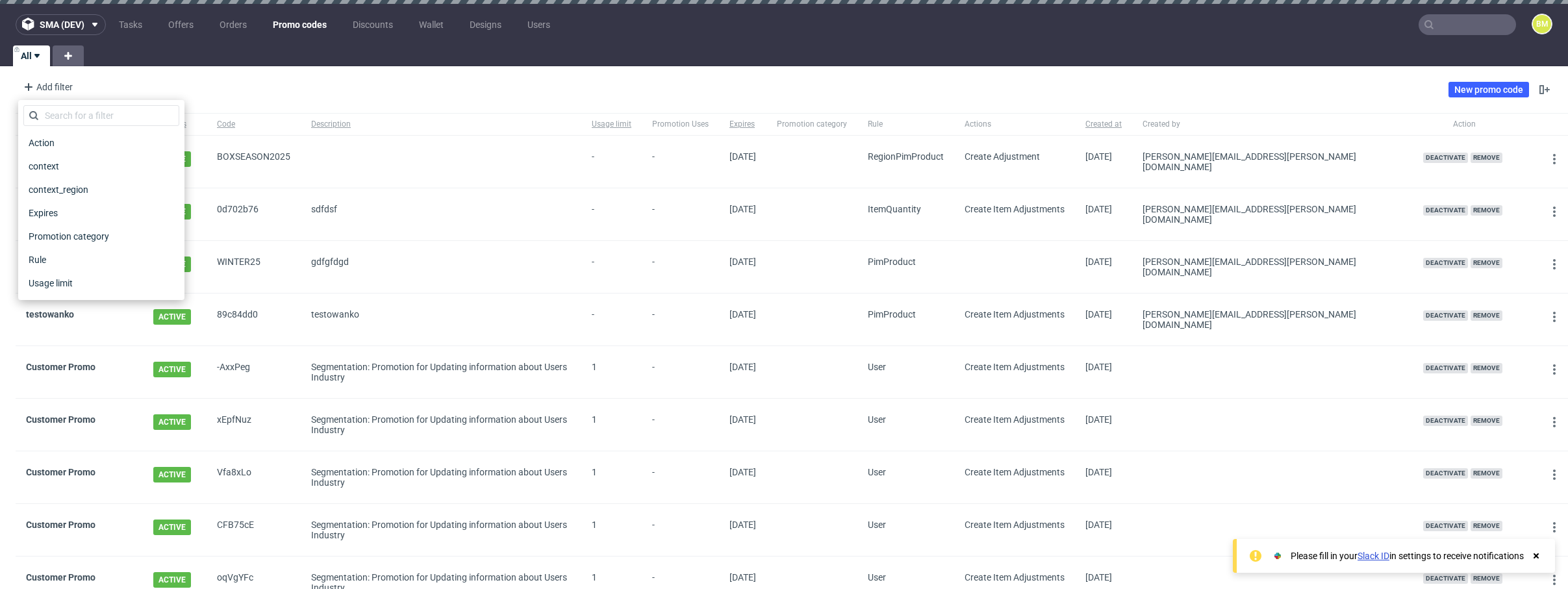
click at [450, 75] on div "Add filter Hide filters Clear all New promo code" at bounding box center [784, 89] width 1568 height 36
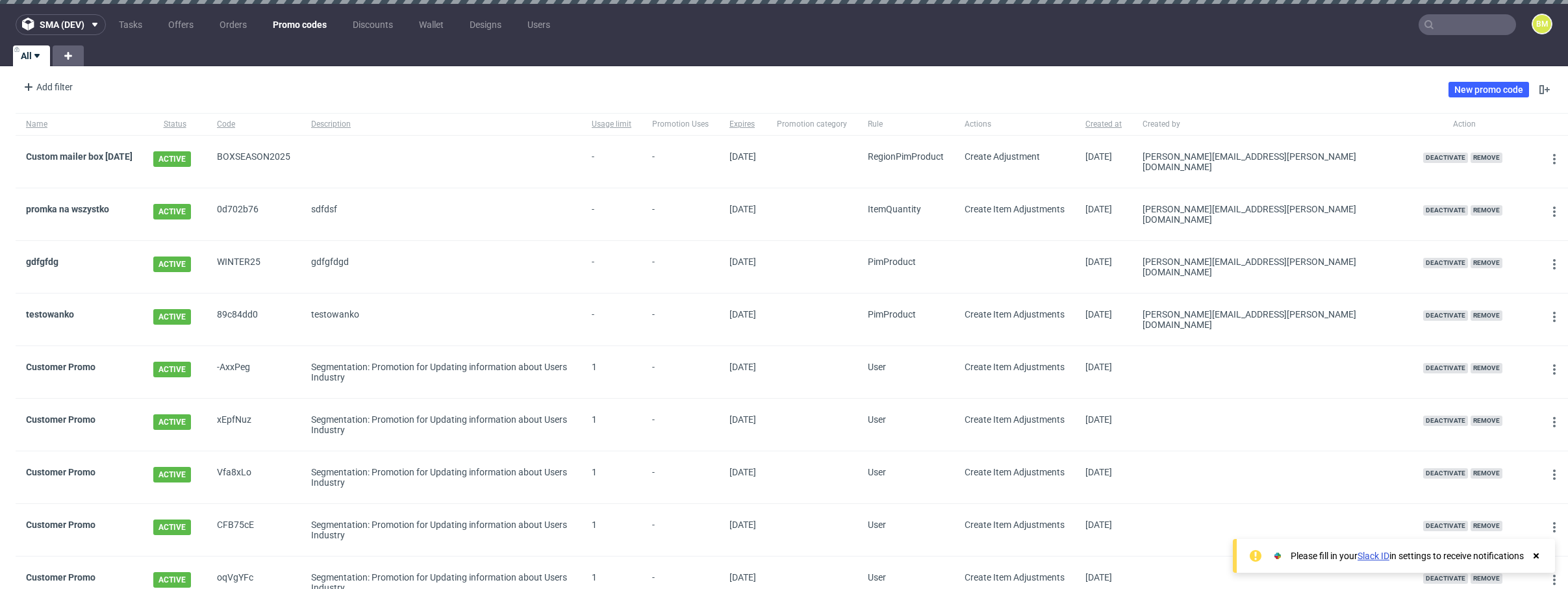
scroll to position [1145, 0]
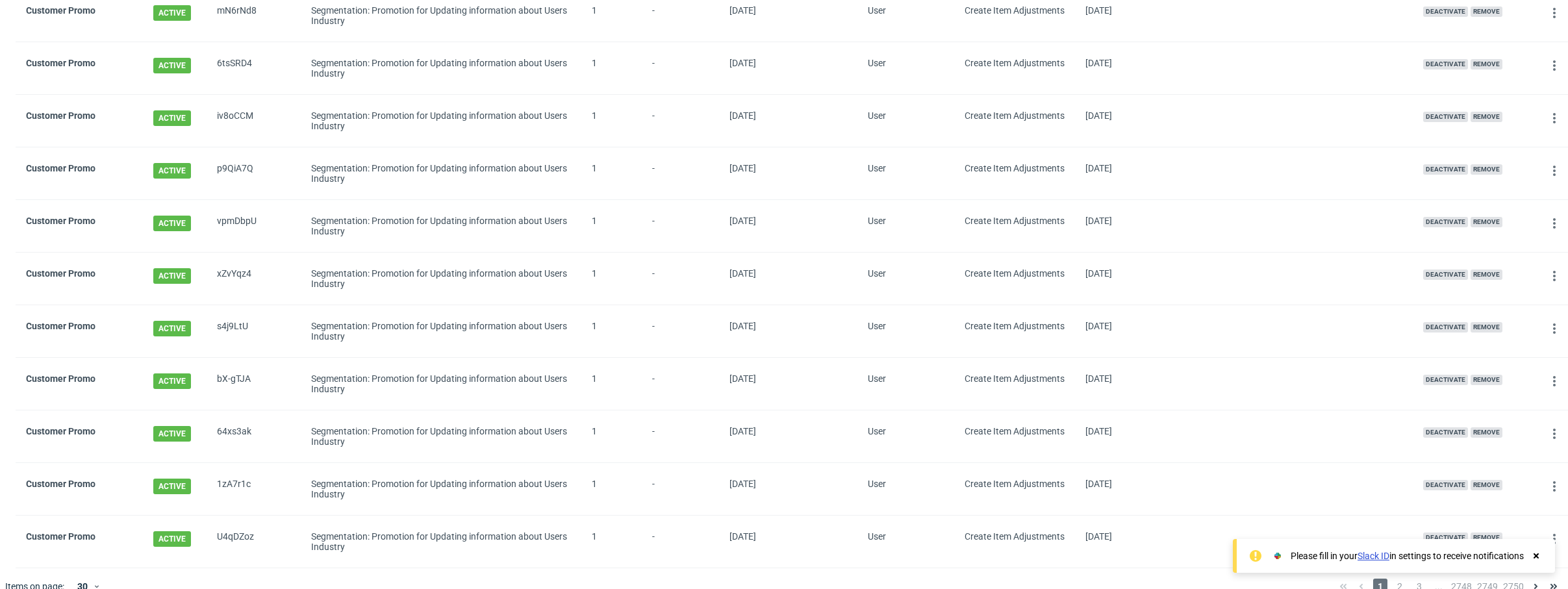
click at [1536, 556] on use at bounding box center [1536, 556] width 5 height 5
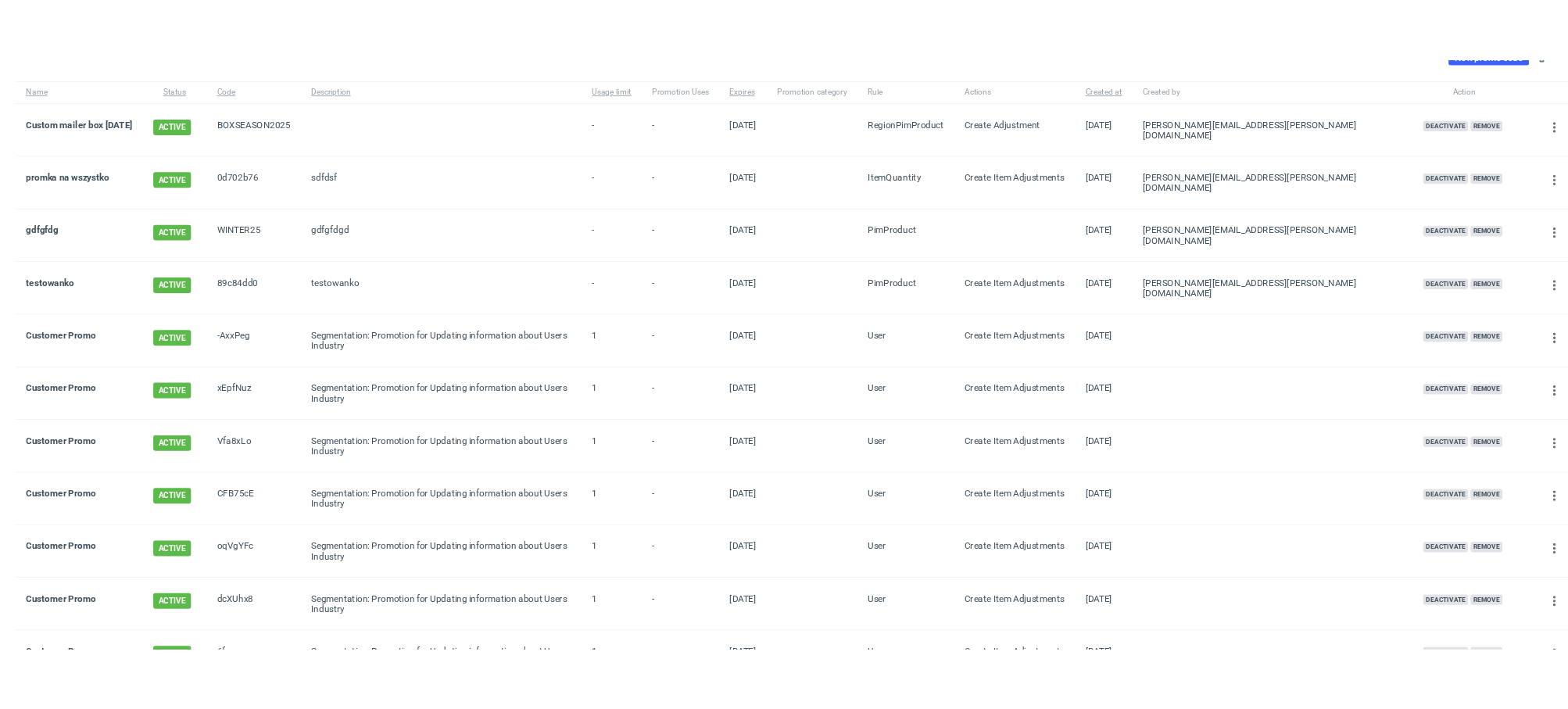
scroll to position [0, 0]
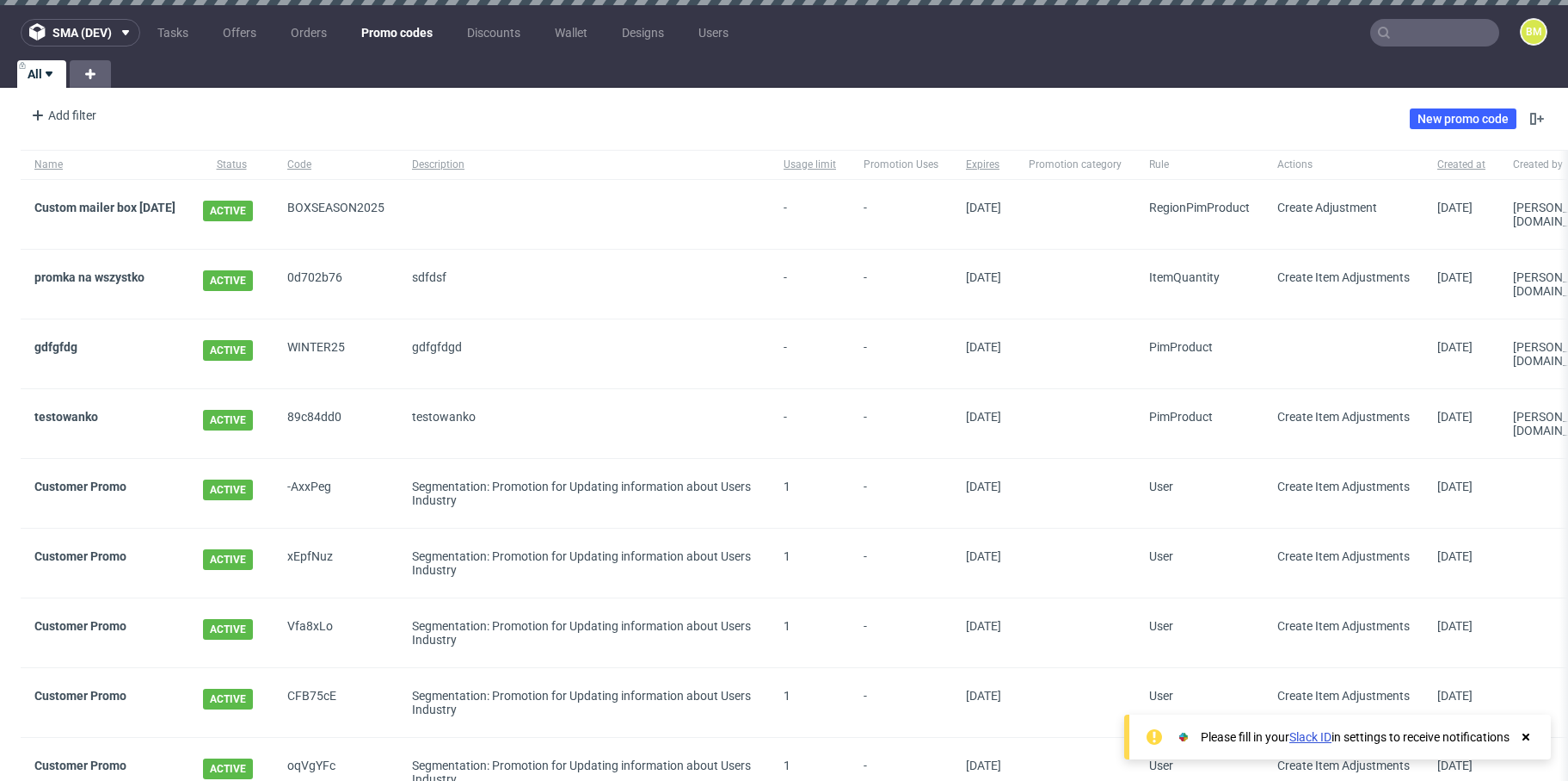
click at [1139, 115] on div "Add filter Hide filters Clear all New promo code" at bounding box center [784, 118] width 1568 height 48
click at [761, 102] on div "Add filter Hide filters Clear all New promo code" at bounding box center [784, 118] width 1568 height 48
click at [1133, 112] on div "Add filter Hide filters Clear all New promo code" at bounding box center [784, 118] width 1568 height 48
click at [176, 346] on span "gdfgfdg" at bounding box center [105, 353] width 141 height 28
click at [85, 410] on link "testowanko" at bounding box center [66, 417] width 64 height 14
